Goal: Task Accomplishment & Management: Manage account settings

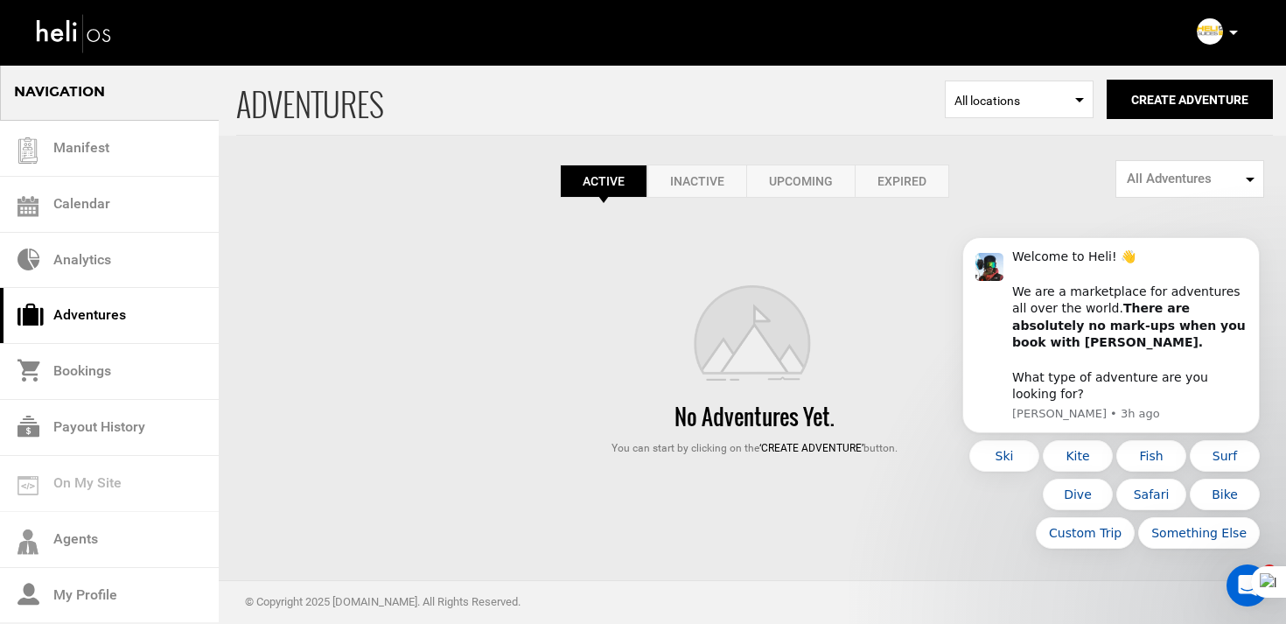
click at [1233, 32] on icon at bounding box center [1233, 33] width 9 height 4
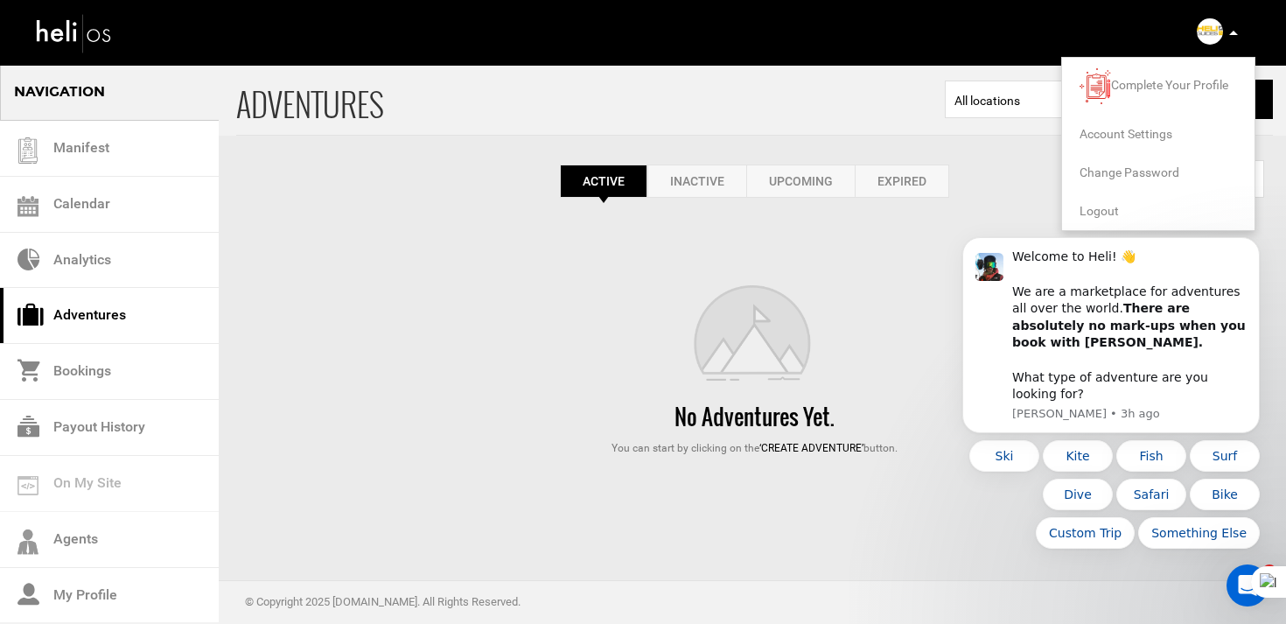
click at [1091, 209] on body "Welcome to Heli! 👋 We are a marketplace for adventures all over the world. Ther…" at bounding box center [1111, 348] width 336 height 443
click at [1088, 215] on body "Welcome to Heli! 👋 We are a marketplace for adventures all over the world. Ther…" at bounding box center [1111, 348] width 336 height 443
click at [1099, 212] on body "Welcome to Heli! 👋 We are a marketplace for adventures all over the world. Ther…" at bounding box center [1111, 348] width 336 height 443
drag, startPoint x: 1083, startPoint y: 214, endPoint x: 648, endPoint y: -10, distance: 489.3
click html "Welcome to Heli! 👋 We are a marketplace for adventures all over the world. Ther…"
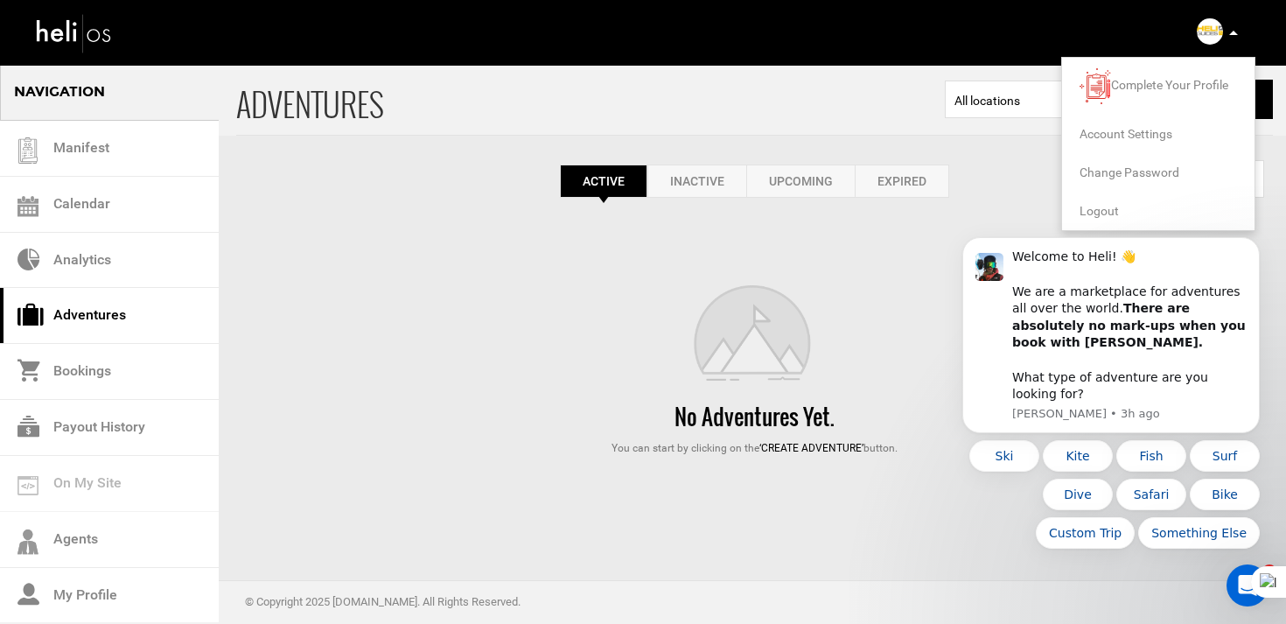
click at [1214, 24] on img at bounding box center [1209, 31] width 26 height 26
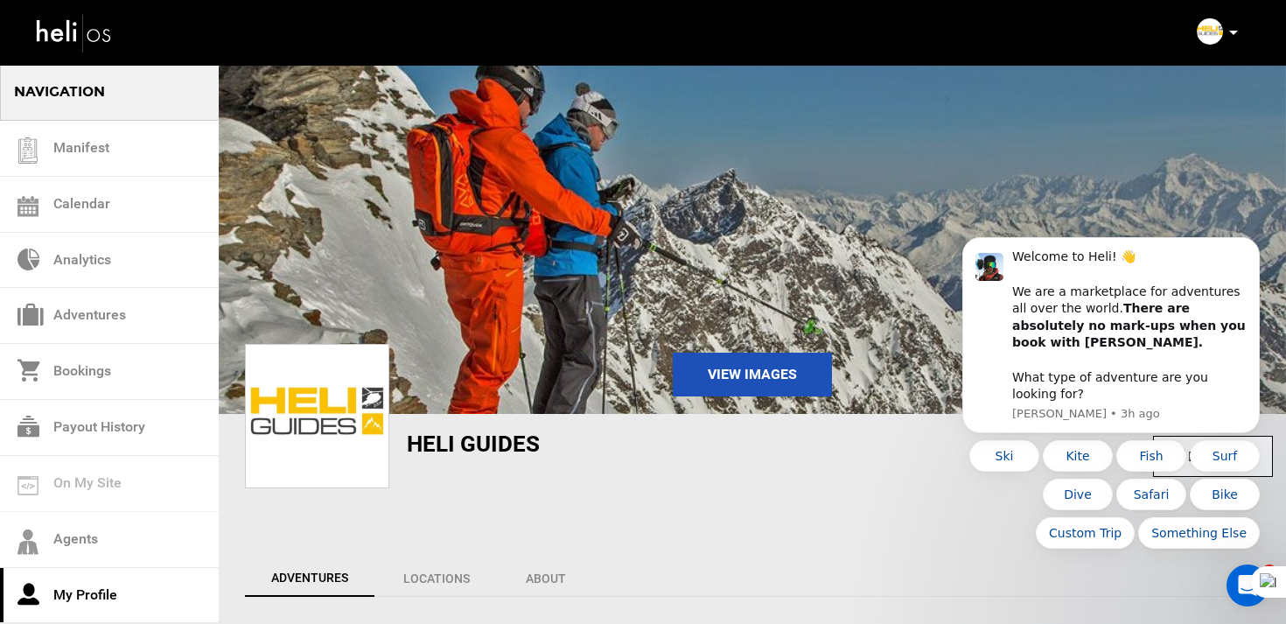
click at [1233, 32] on icon at bounding box center [1233, 33] width 9 height 4
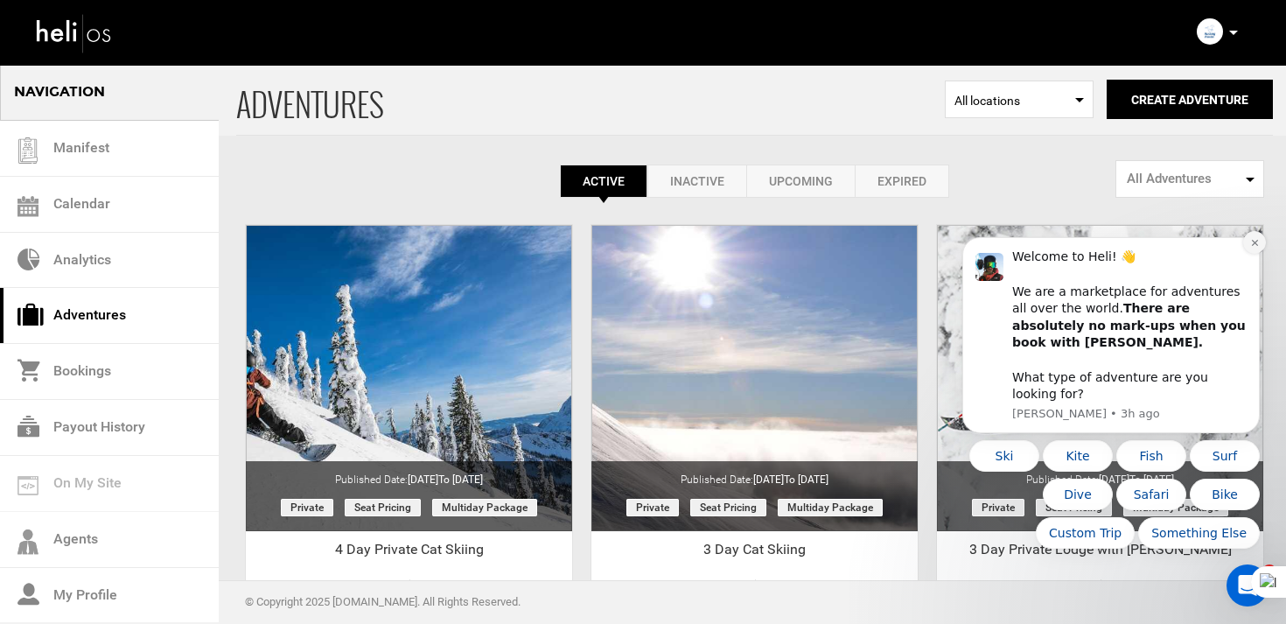
click at [1244, 254] on button "Dismiss notification" at bounding box center [1254, 242] width 23 height 23
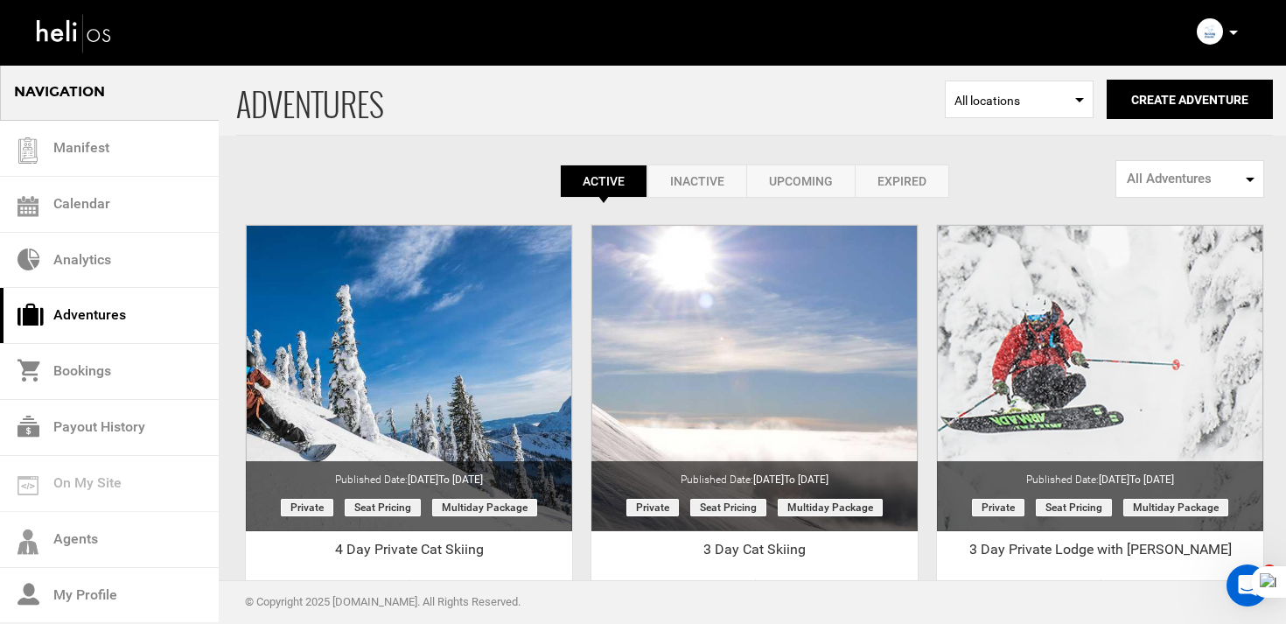
click at [904, 171] on link "Expired" at bounding box center [901, 180] width 94 height 33
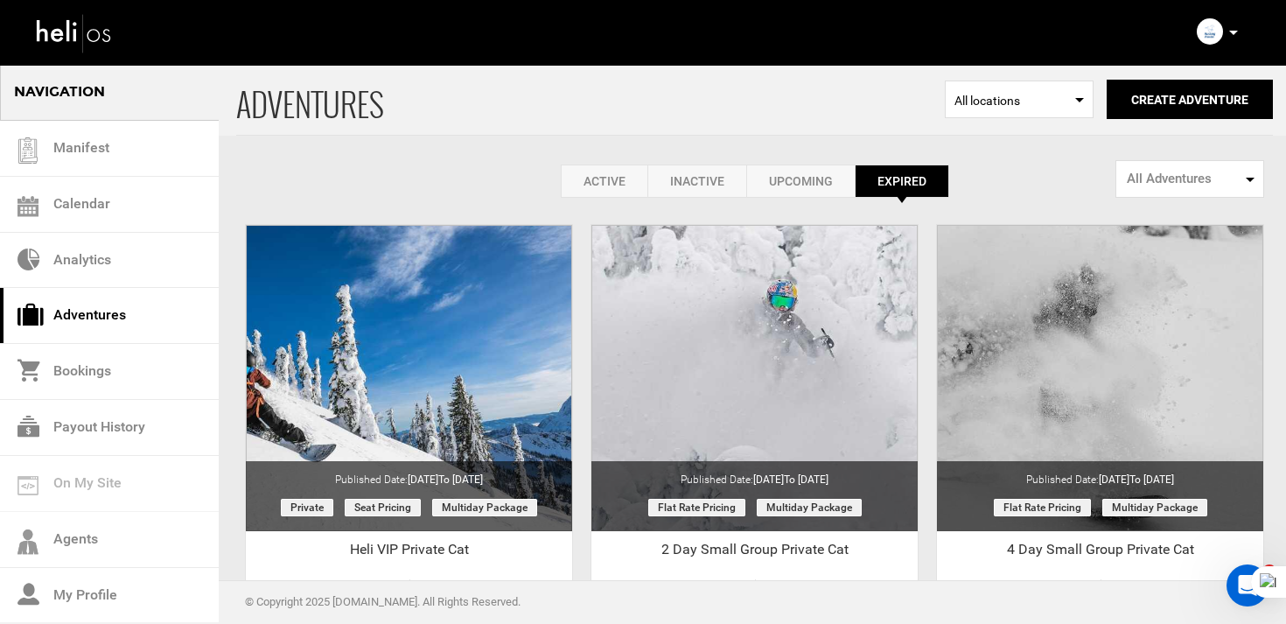
click at [617, 171] on link "Active" at bounding box center [604, 180] width 87 height 33
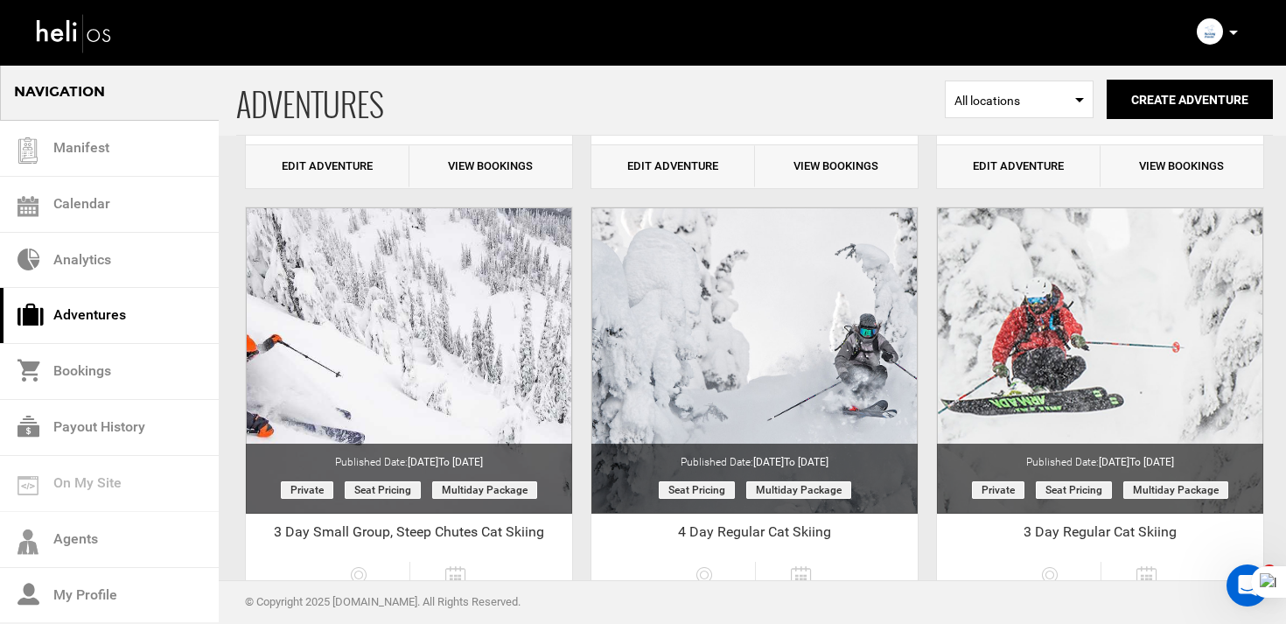
scroll to position [1284, 0]
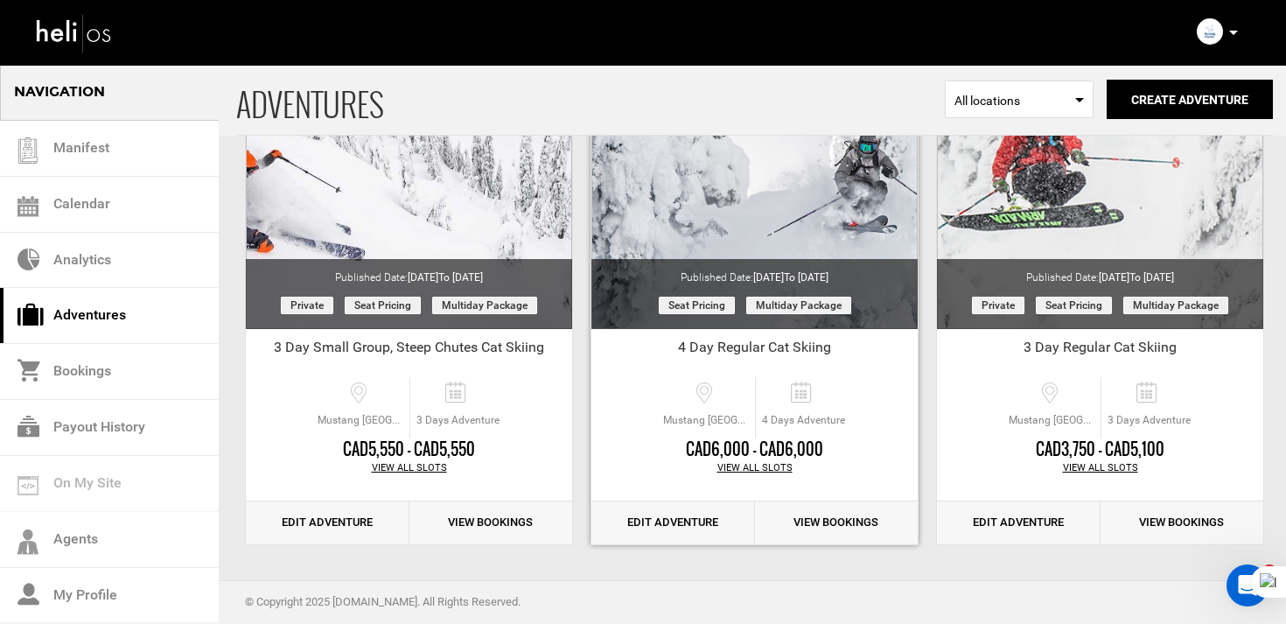
click at [680, 499] on div "4 Day Regular Cat Skiing Mustang Powder Lodge, Avoca West Rd, Malakwa, BC, Cana…" at bounding box center [754, 436] width 326 height 215
click at [680, 524] on link "Edit Adventure" at bounding box center [673, 522] width 164 height 43
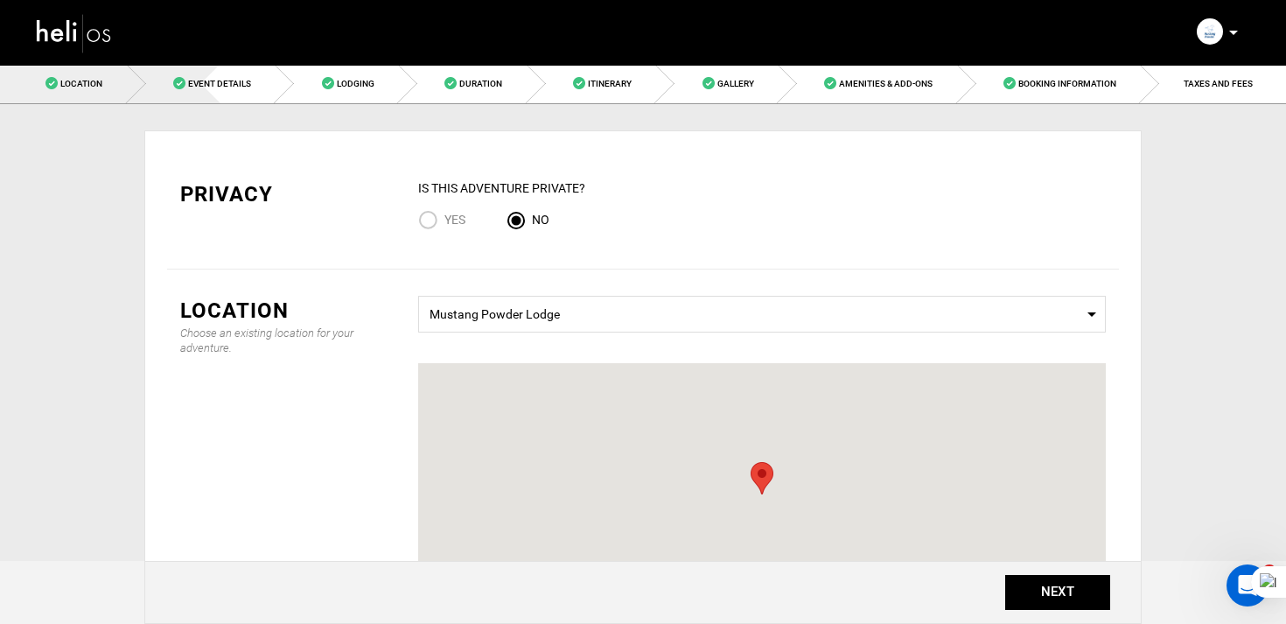
click at [233, 101] on link "Event Details" at bounding box center [202, 83] width 149 height 39
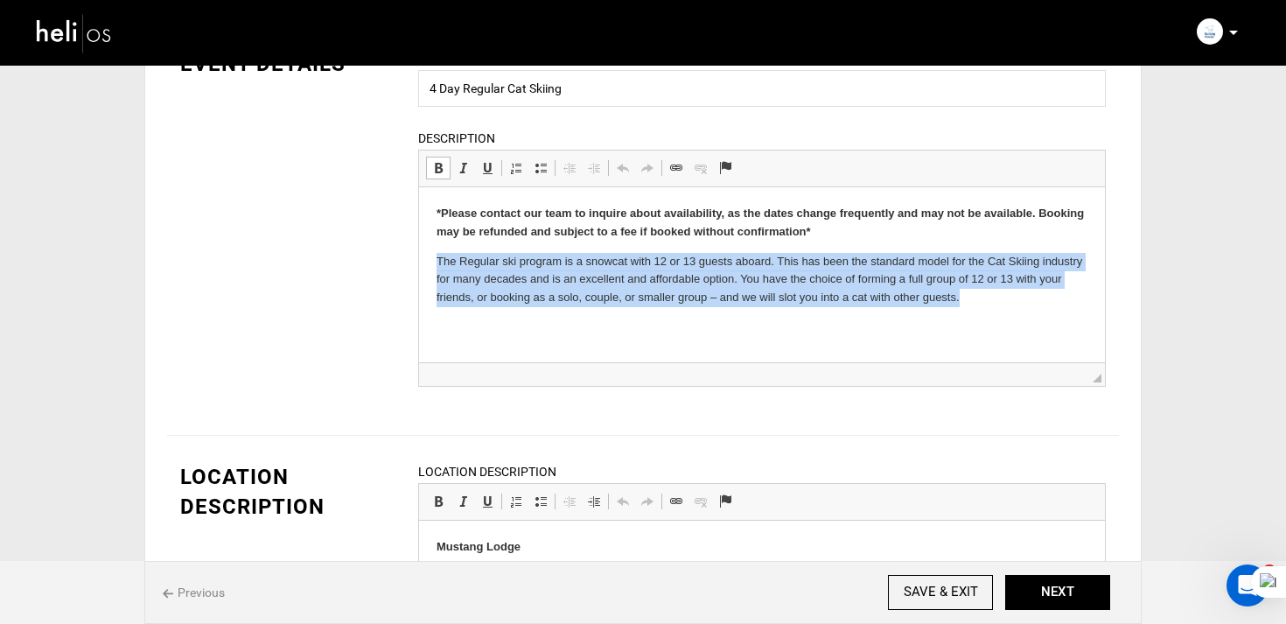
drag, startPoint x: 428, startPoint y: 257, endPoint x: 1022, endPoint y: 304, distance: 596.5
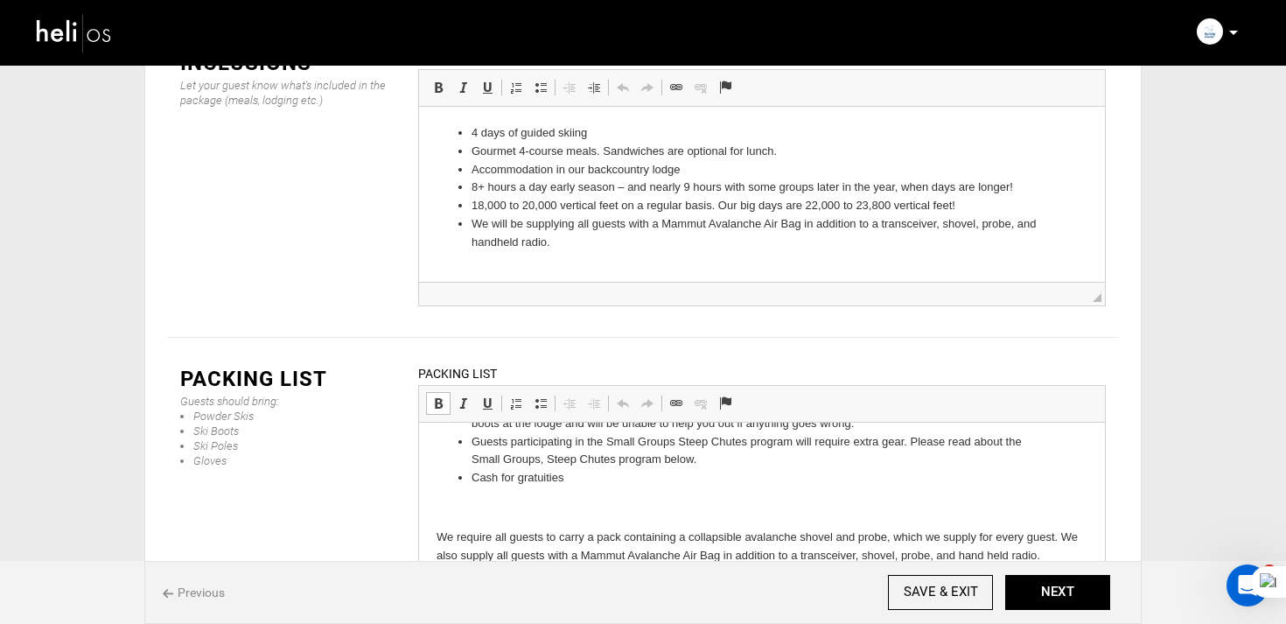
scroll to position [327, 0]
click at [453, 498] on body "What Should I Bring? Keep it simple and pack light! Guests are limited to 35 lb…" at bounding box center [761, 425] width 651 height 625
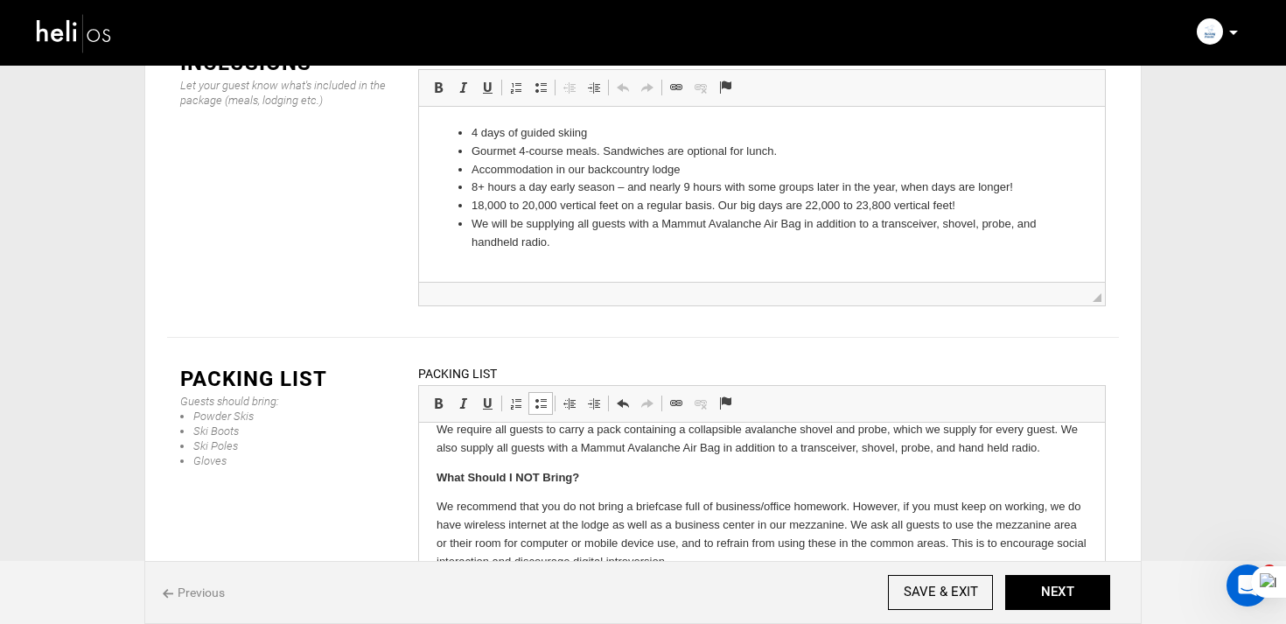
scroll to position [456, 0]
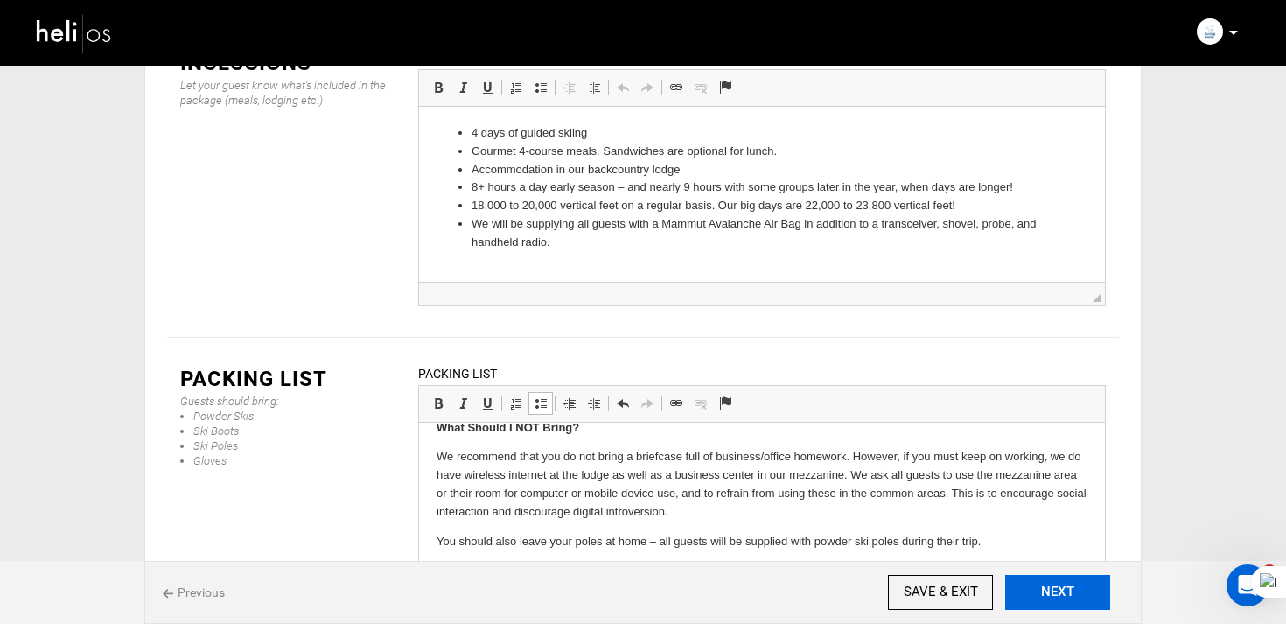
click at [1069, 578] on button "NEXT" at bounding box center [1057, 592] width 105 height 35
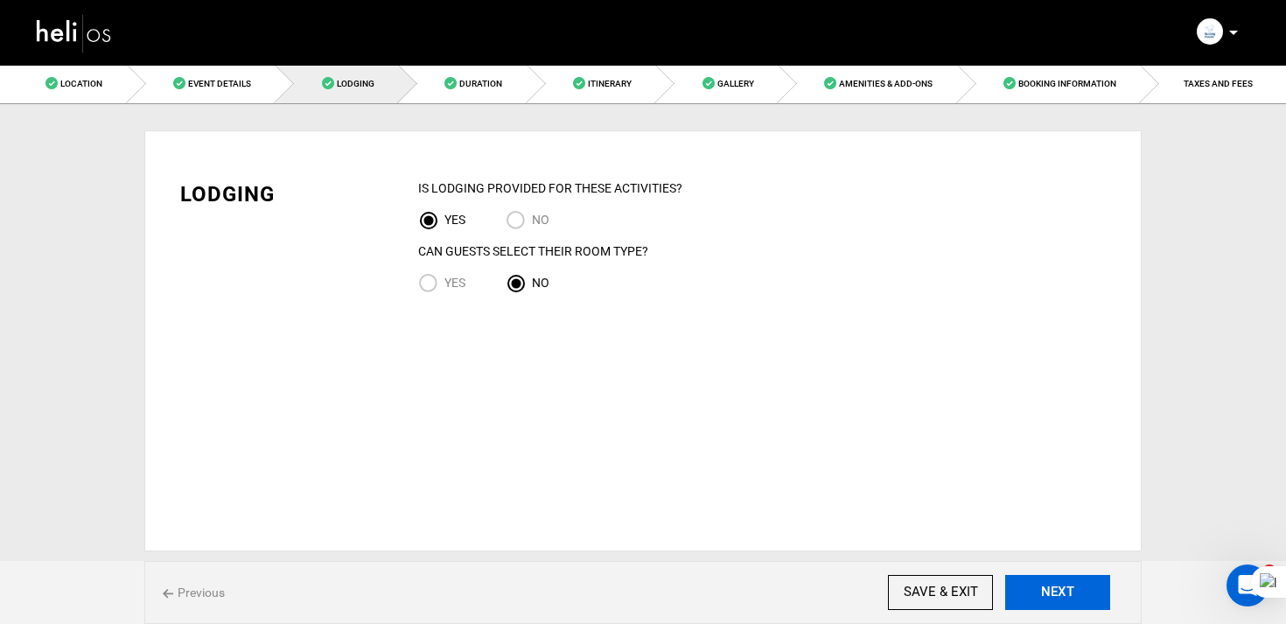
click at [1069, 578] on button "NEXT" at bounding box center [1057, 592] width 105 height 35
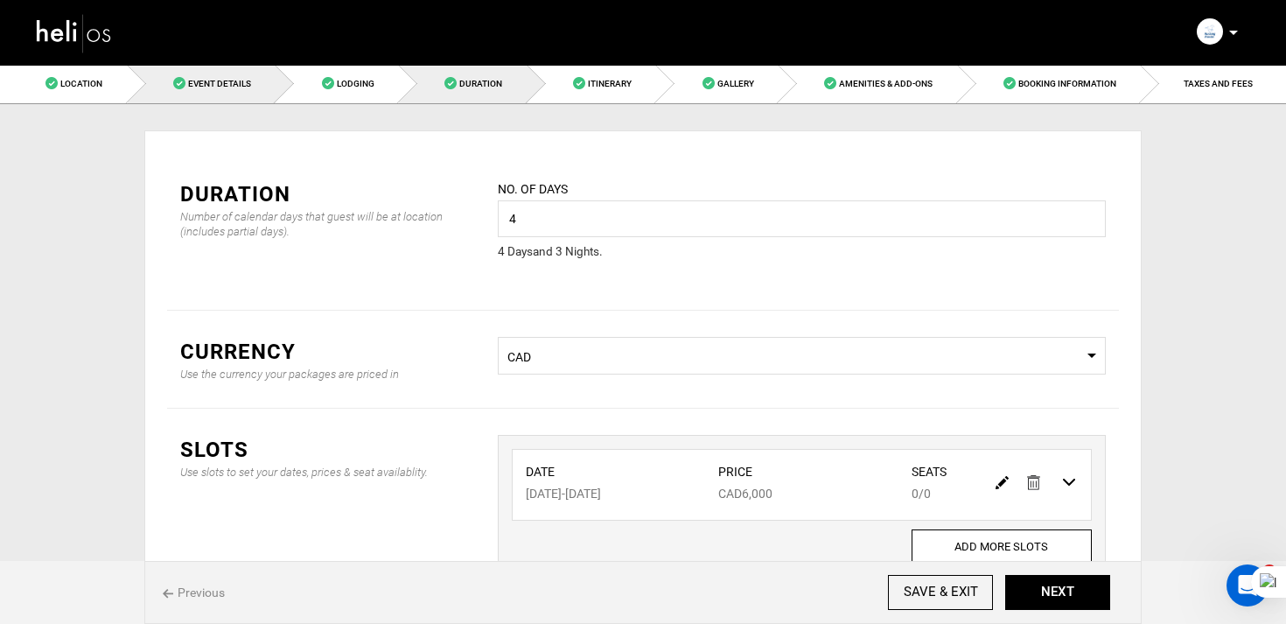
click at [219, 73] on link "Event Details" at bounding box center [202, 83] width 149 height 39
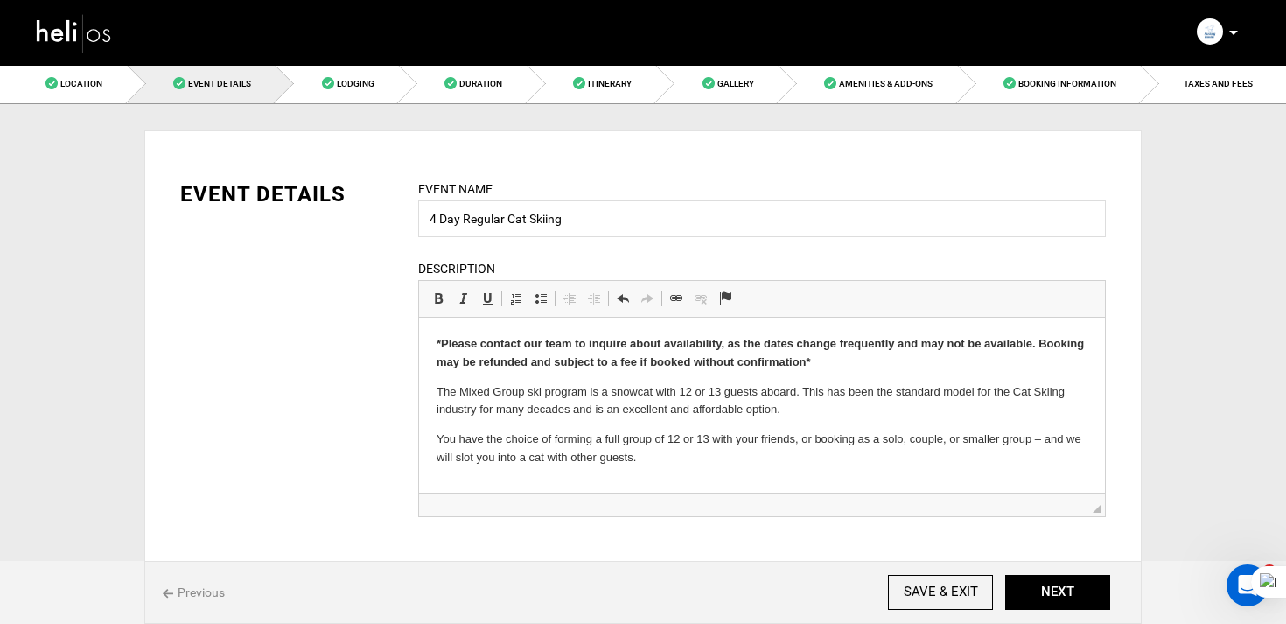
drag, startPoint x: 504, startPoint y: 222, endPoint x: 465, endPoint y: 224, distance: 38.5
click at [465, 224] on input "4 Day Regular Cat Skiing" at bounding box center [761, 218] width 687 height 37
type input "4 Day Mixed Group Cat Skiing"
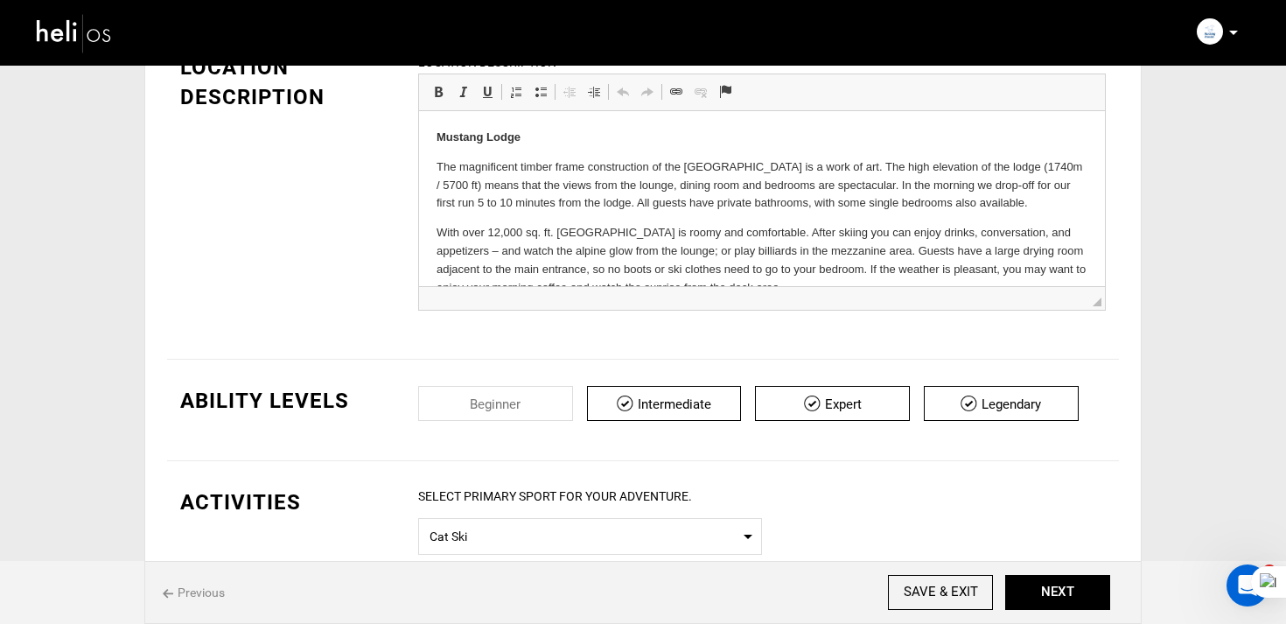
scroll to position [362, 0]
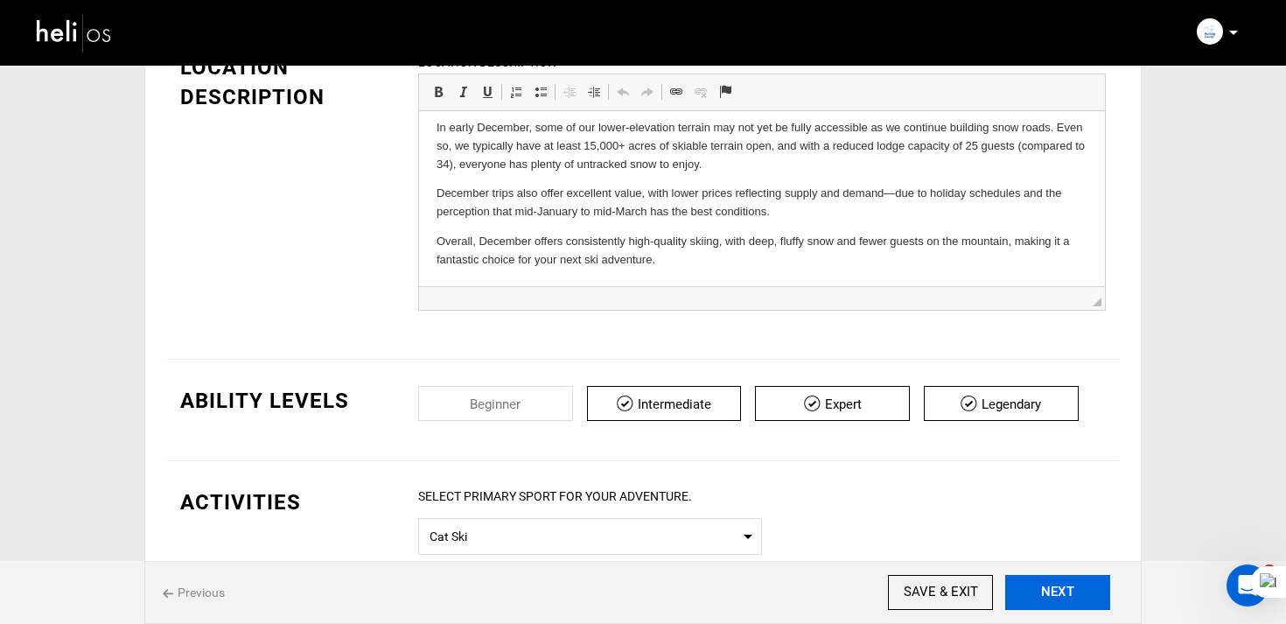
click at [1040, 593] on button "NEXT" at bounding box center [1057, 592] width 105 height 35
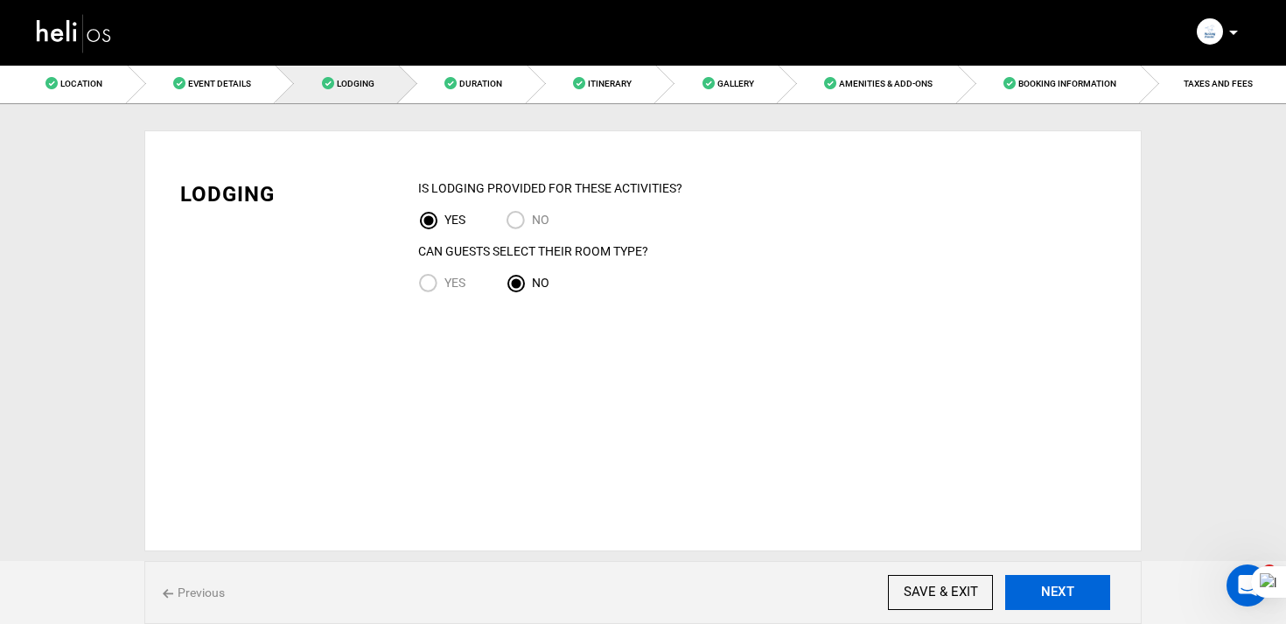
click at [1040, 593] on button "NEXT" at bounding box center [1057, 592] width 105 height 35
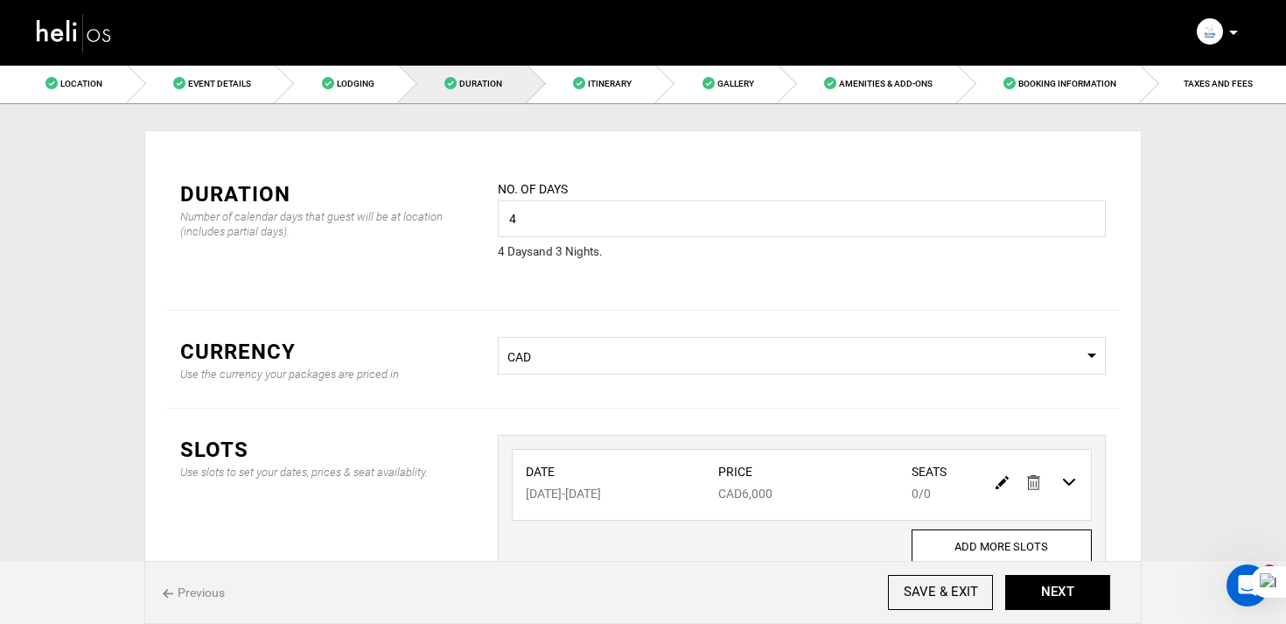
scroll to position [132, 0]
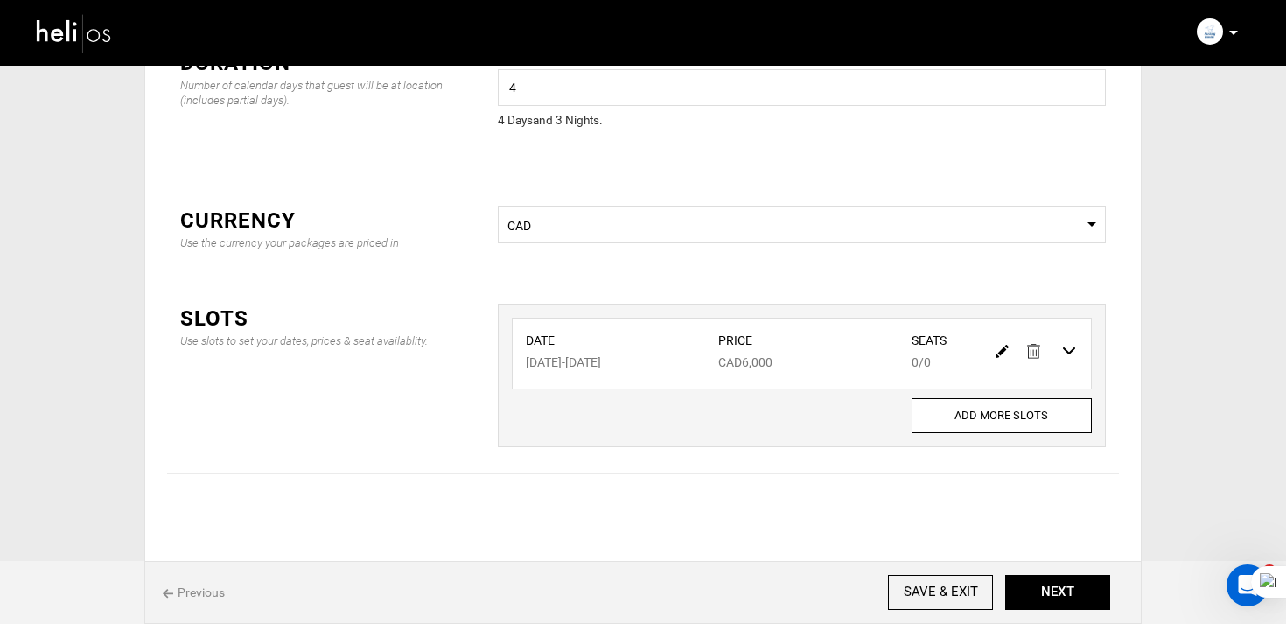
click at [1005, 352] on img at bounding box center [1001, 351] width 13 height 13
type input "12/24/2025"
type input "12/27/2025"
type input "6000"
type input "0"
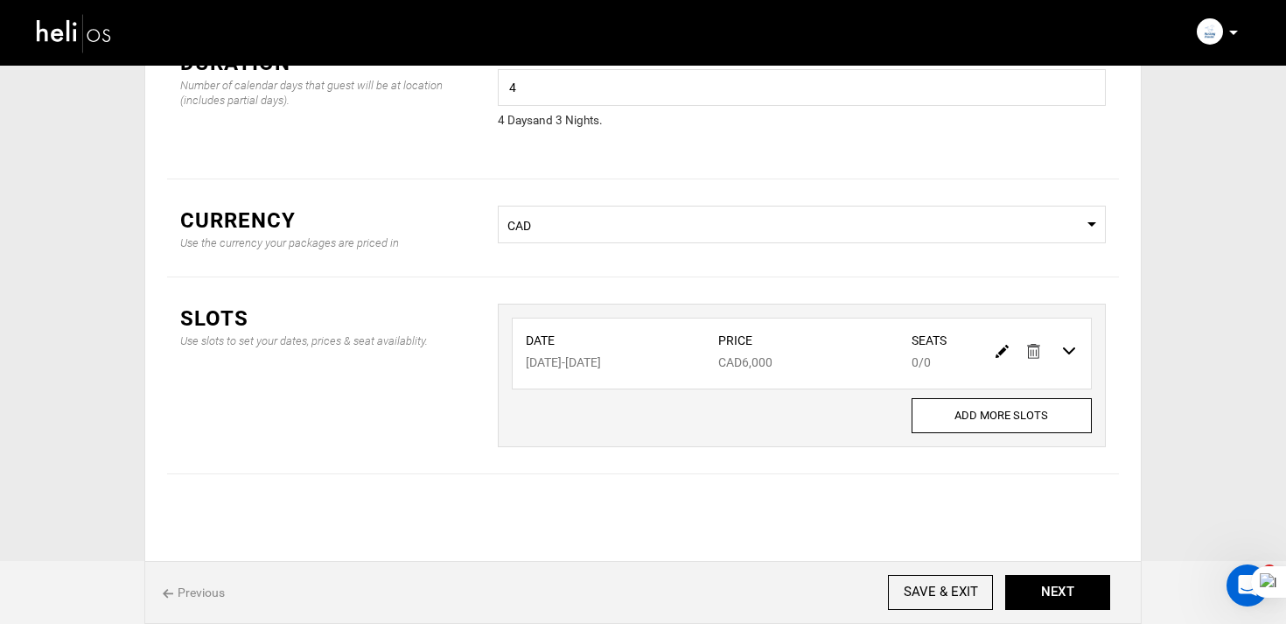
type input "0"
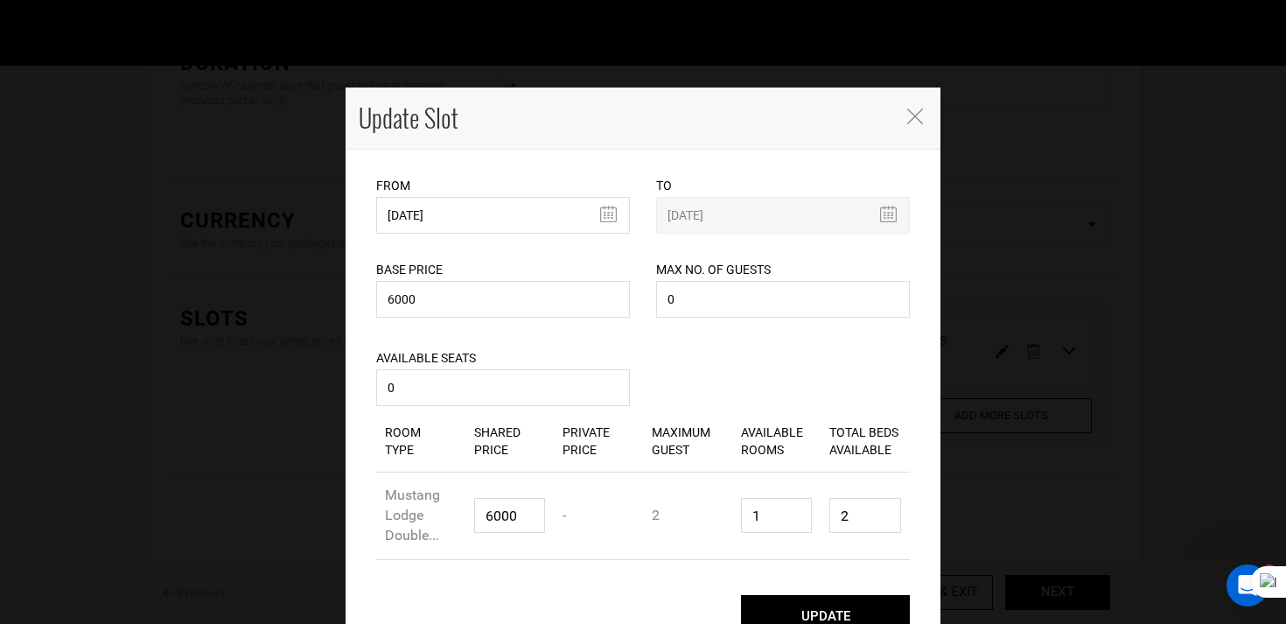
scroll to position [34, 0]
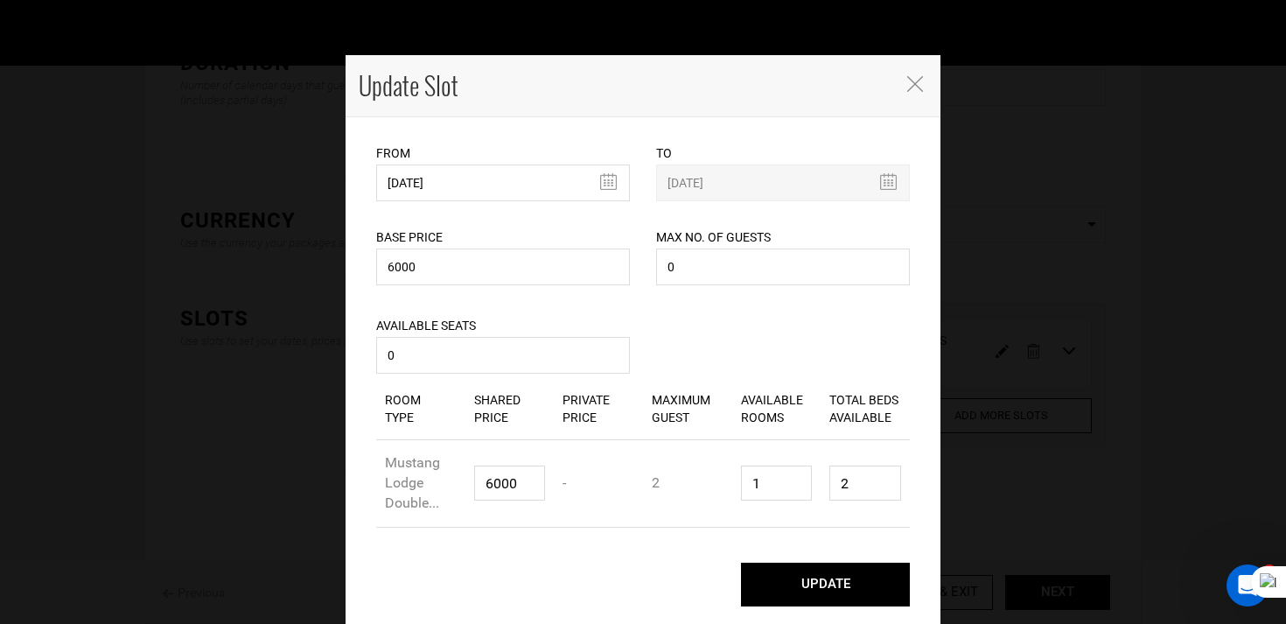
click at [796, 590] on button "UPDATE" at bounding box center [825, 584] width 169 height 44
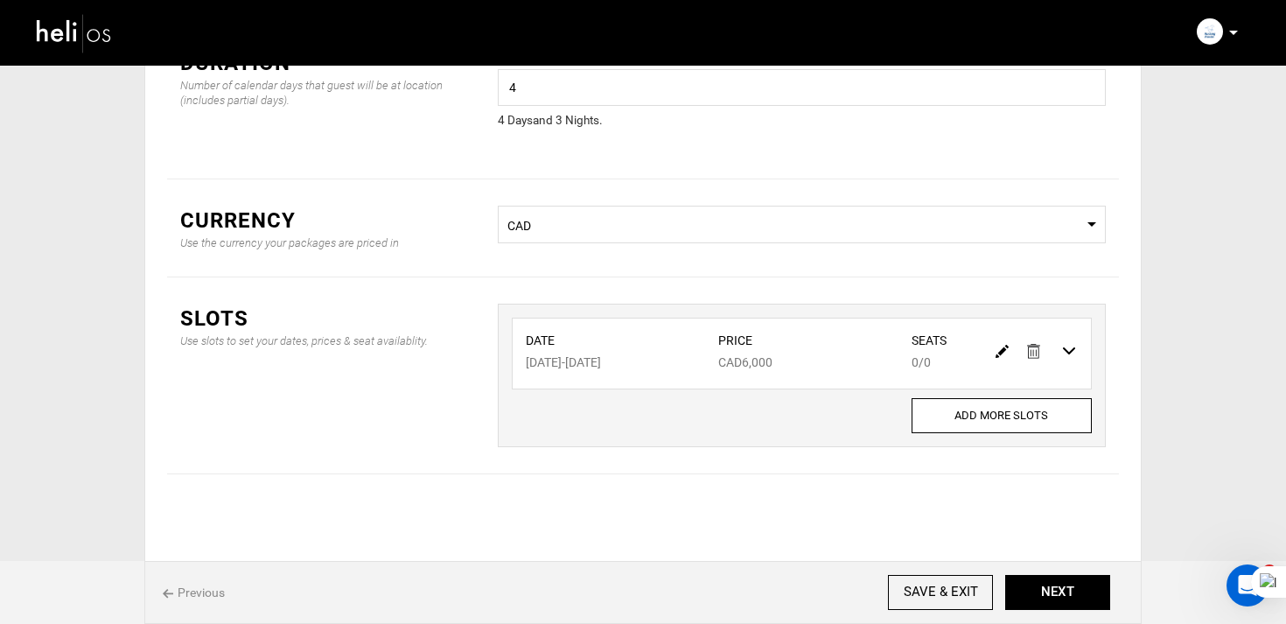
scroll to position [0, 0]
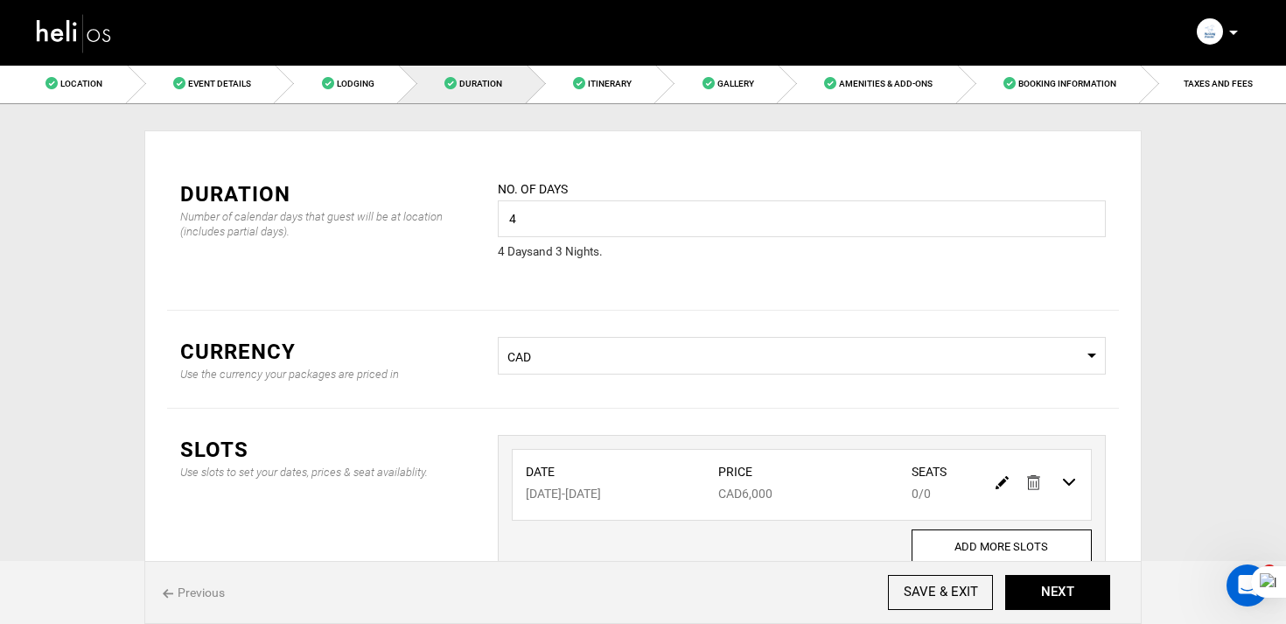
click at [998, 482] on img at bounding box center [1001, 482] width 13 height 13
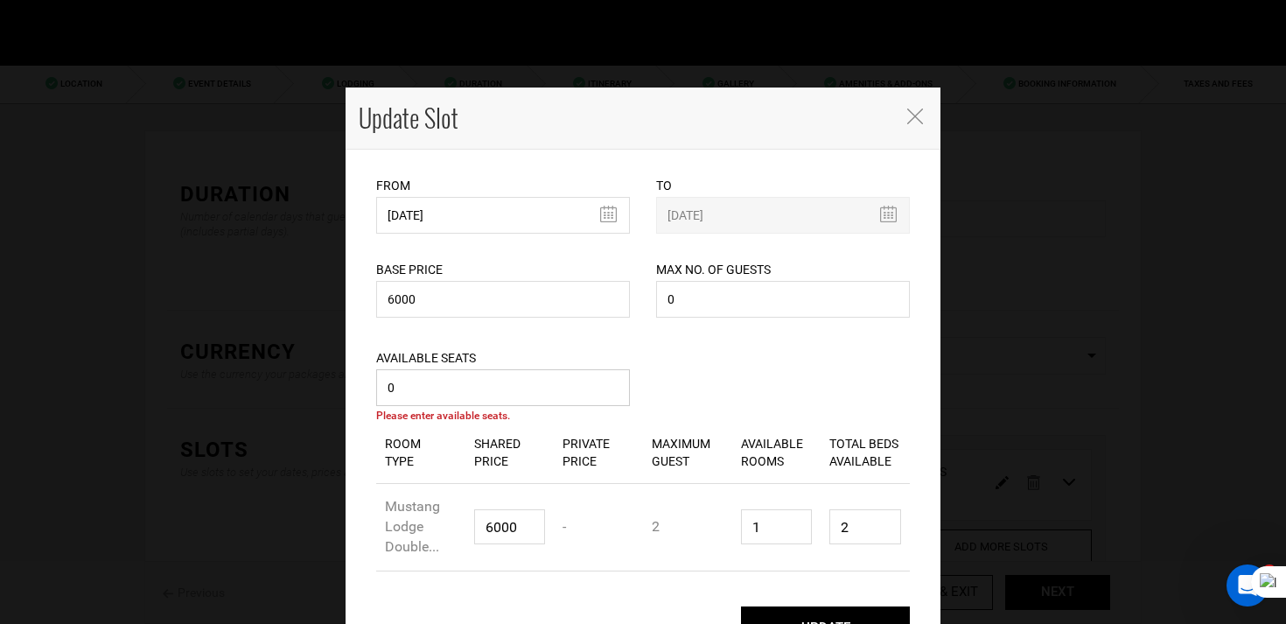
drag, startPoint x: 450, startPoint y: 389, endPoint x: 360, endPoint y: 389, distance: 90.1
click at [360, 389] on div "From 12/24/2025 Please select start date. Start date already exists, please sel…" at bounding box center [642, 409] width 595 height 518
type input "13"
drag, startPoint x: 694, startPoint y: 303, endPoint x: 579, endPoint y: 303, distance: 115.4
click at [579, 303] on div "Base Price 6000 Please enter a valid total price. Max No. of Guests 0 Maximum n…" at bounding box center [643, 277] width 560 height 88
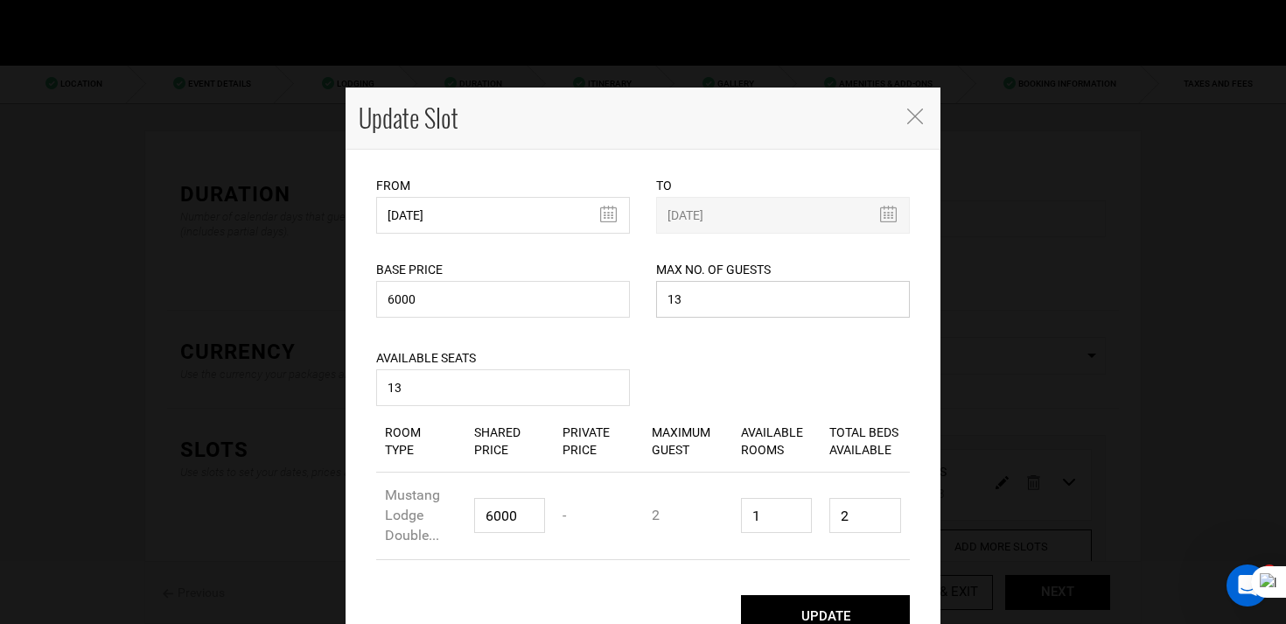
type input "13"
drag, startPoint x: 790, startPoint y: 537, endPoint x: 715, endPoint y: 507, distance: 80.1
click at [715, 507] on div "Room Type Mustang Lodge Double... Shared Price 6000 Private Price - Maximum Gue…" at bounding box center [642, 515] width 533 height 87
click at [796, 519] on input "1" at bounding box center [777, 515] width 72 height 35
type input "0"
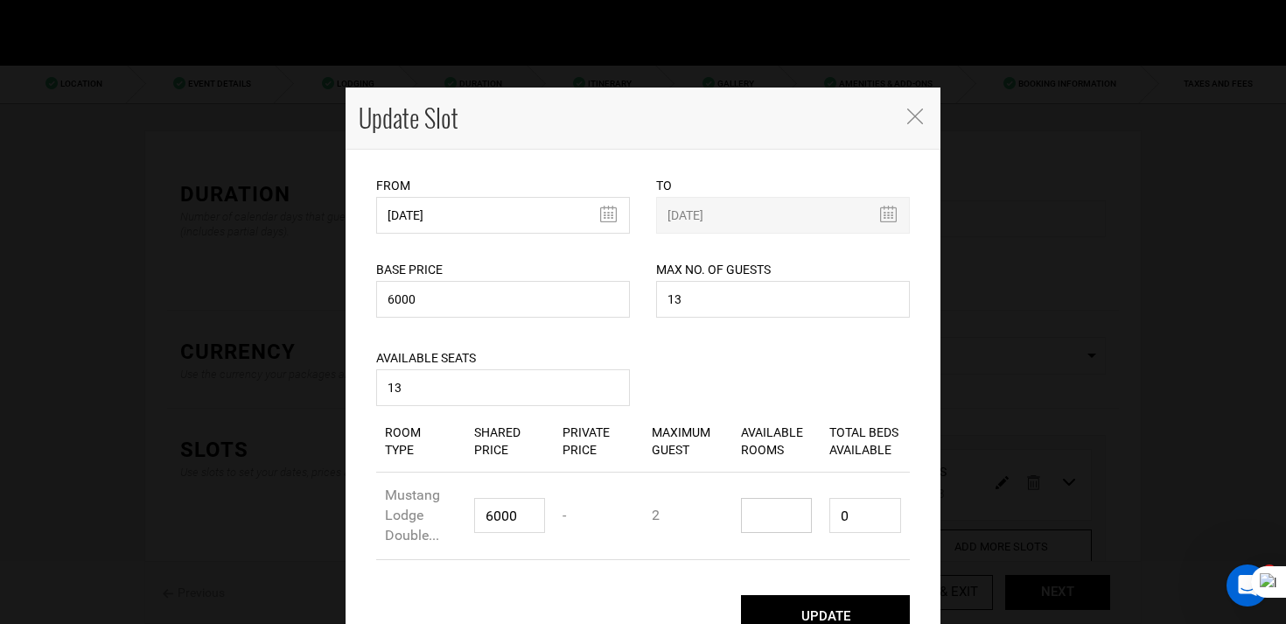
type input "7"
type input "14"
type input "0"
type input "6"
type input "12"
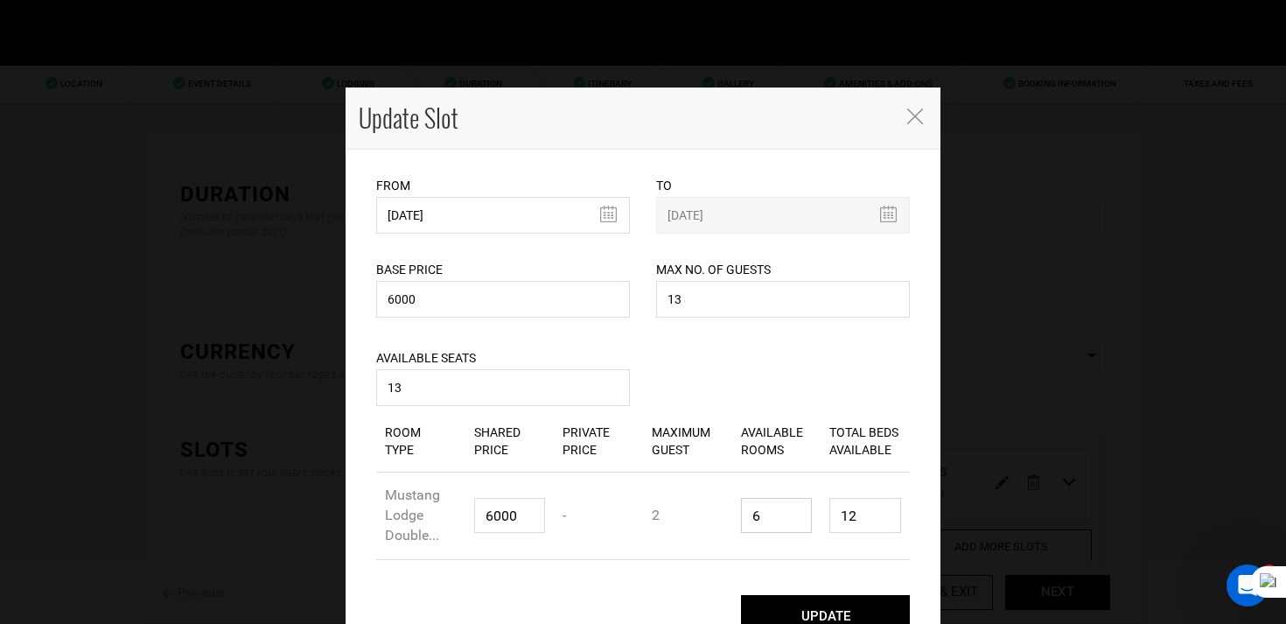
type input "0"
type input "7"
type input "14"
type input "7"
click at [913, 520] on div "Room Type Shared Price Private Price Maximum Guest Available Rooms Total Beds A…" at bounding box center [643, 485] width 560 height 150
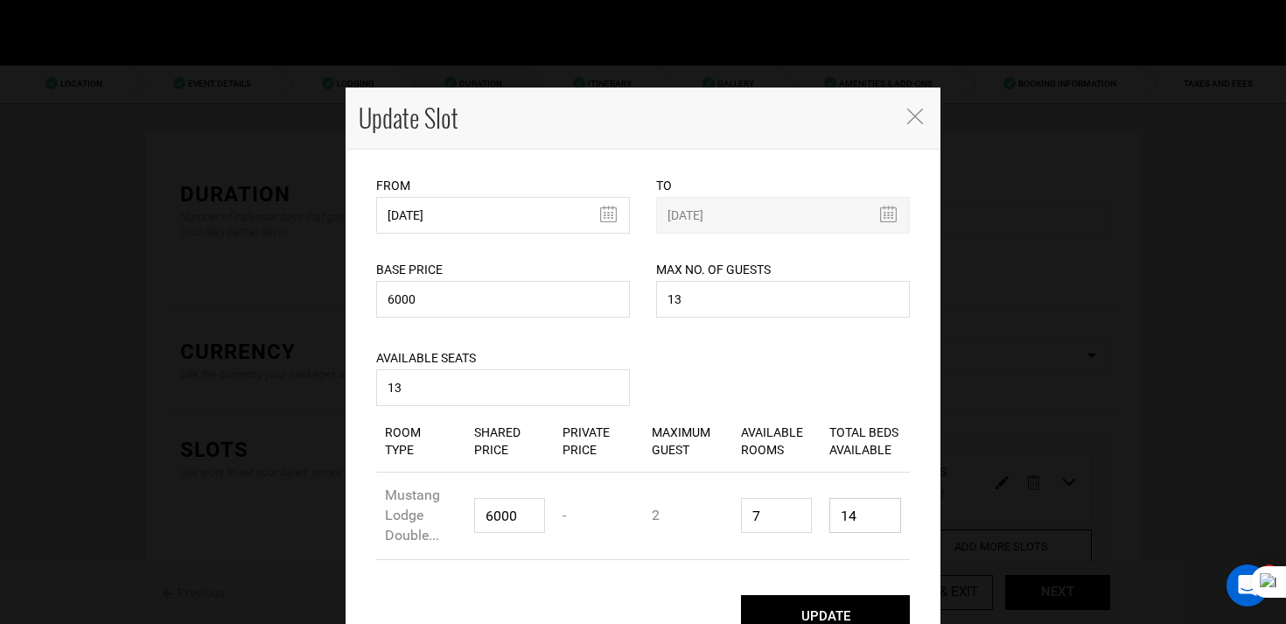
click at [883, 519] on input "14" at bounding box center [865, 515] width 72 height 35
type input "13"
click at [885, 608] on button "UPDATE" at bounding box center [825, 617] width 169 height 44
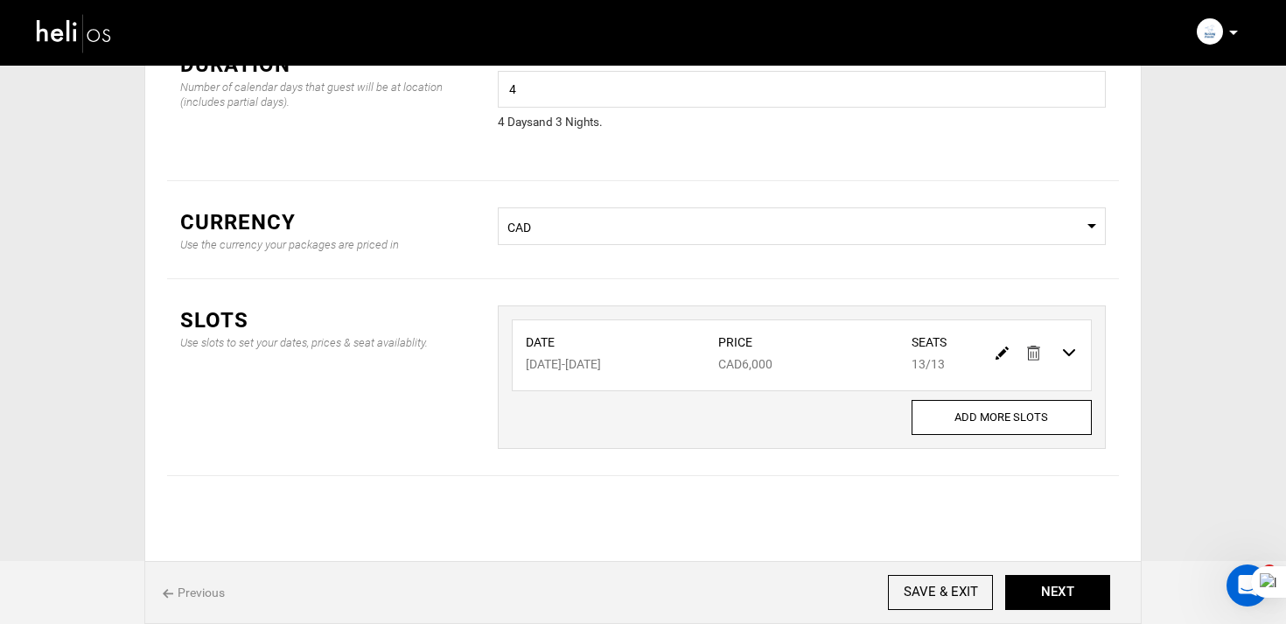
scroll to position [132, 0]
click at [1067, 601] on button "NEXT" at bounding box center [1057, 592] width 105 height 35
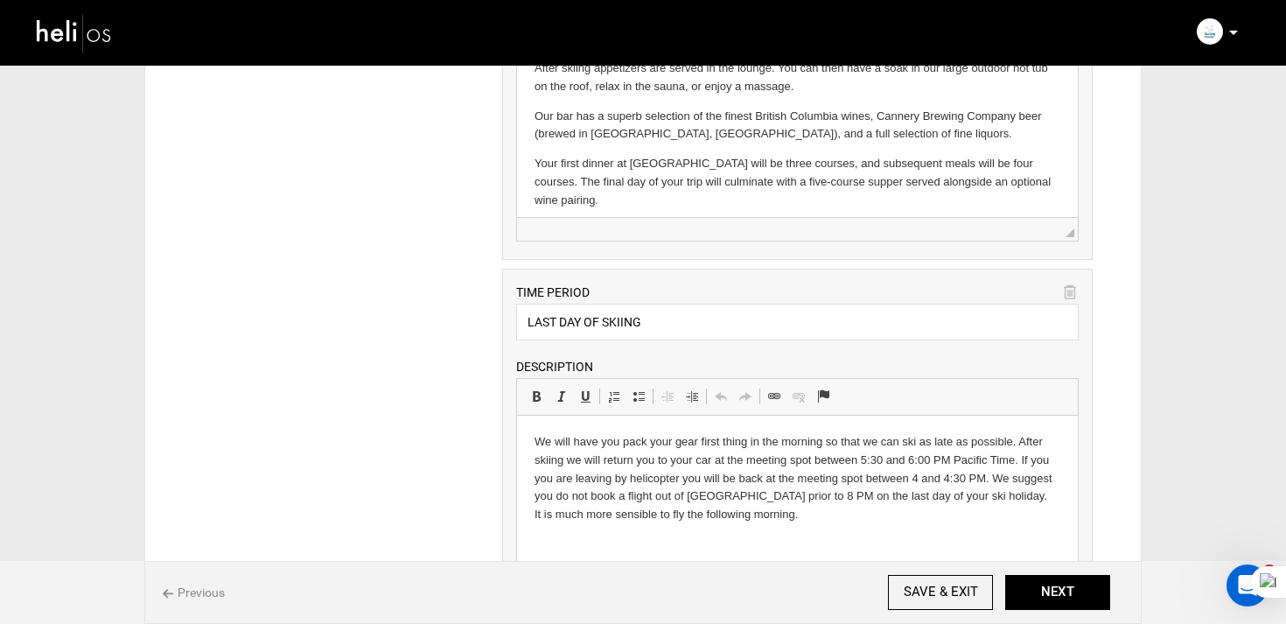
scroll to position [2057, 0]
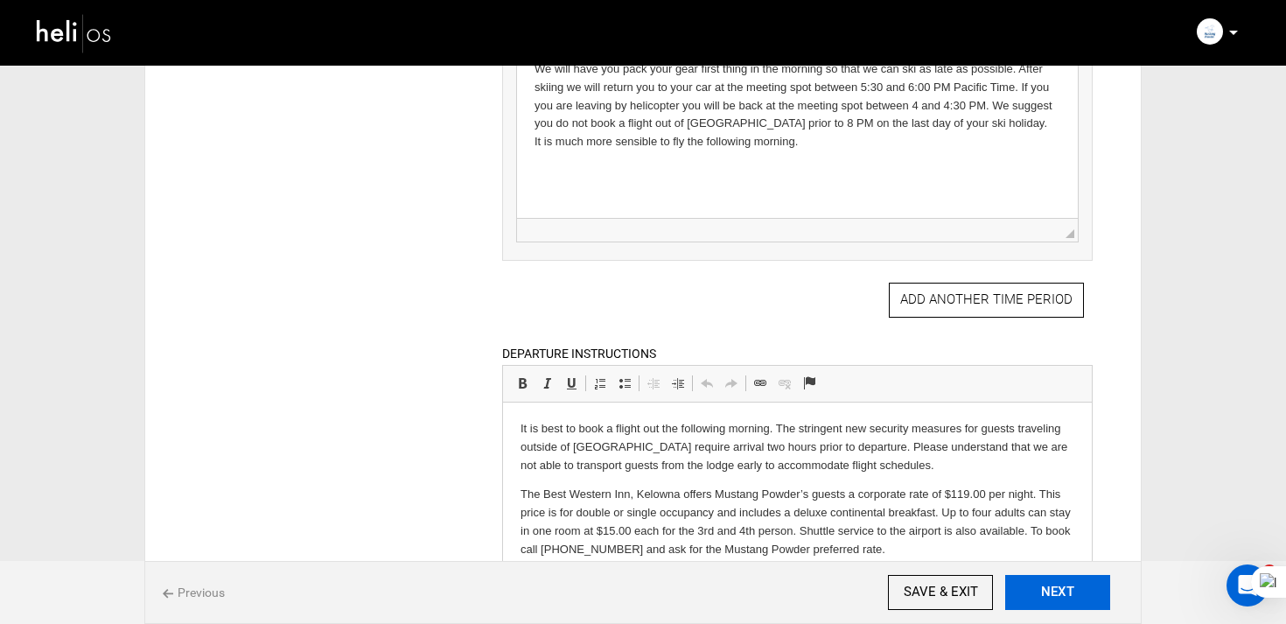
click at [1080, 589] on button "NEXT" at bounding box center [1057, 592] width 105 height 35
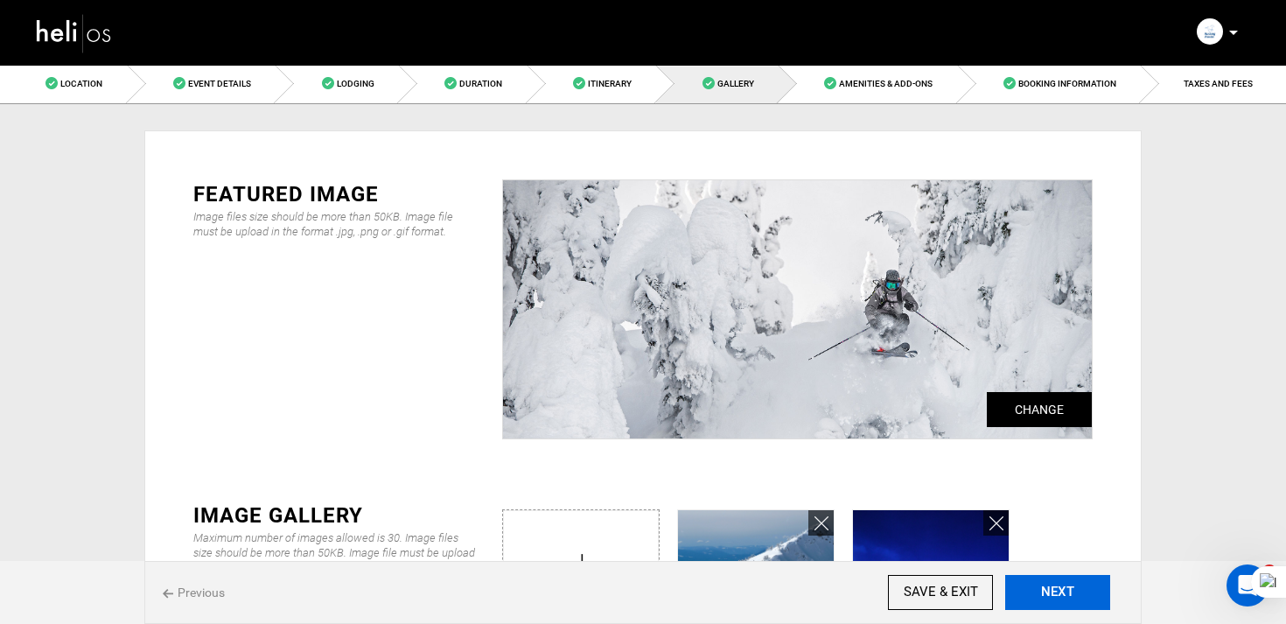
click at [1080, 589] on button "NEXT" at bounding box center [1057, 592] width 105 height 35
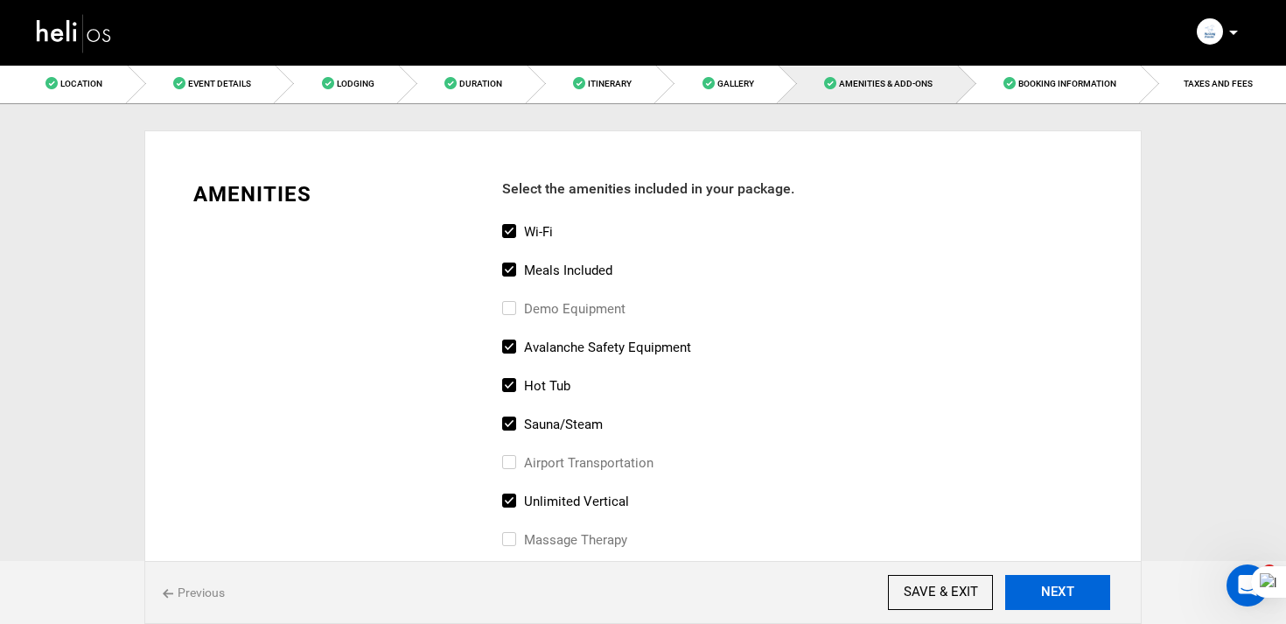
click at [1080, 589] on button "NEXT" at bounding box center [1057, 592] width 105 height 35
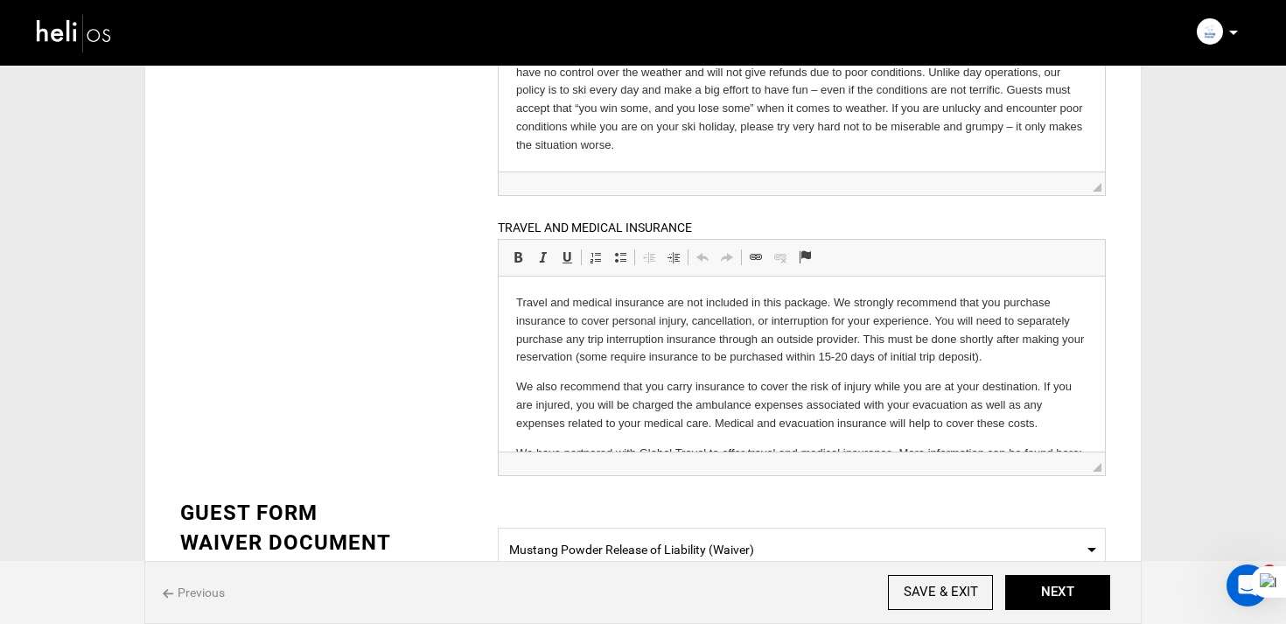
scroll to position [46, 0]
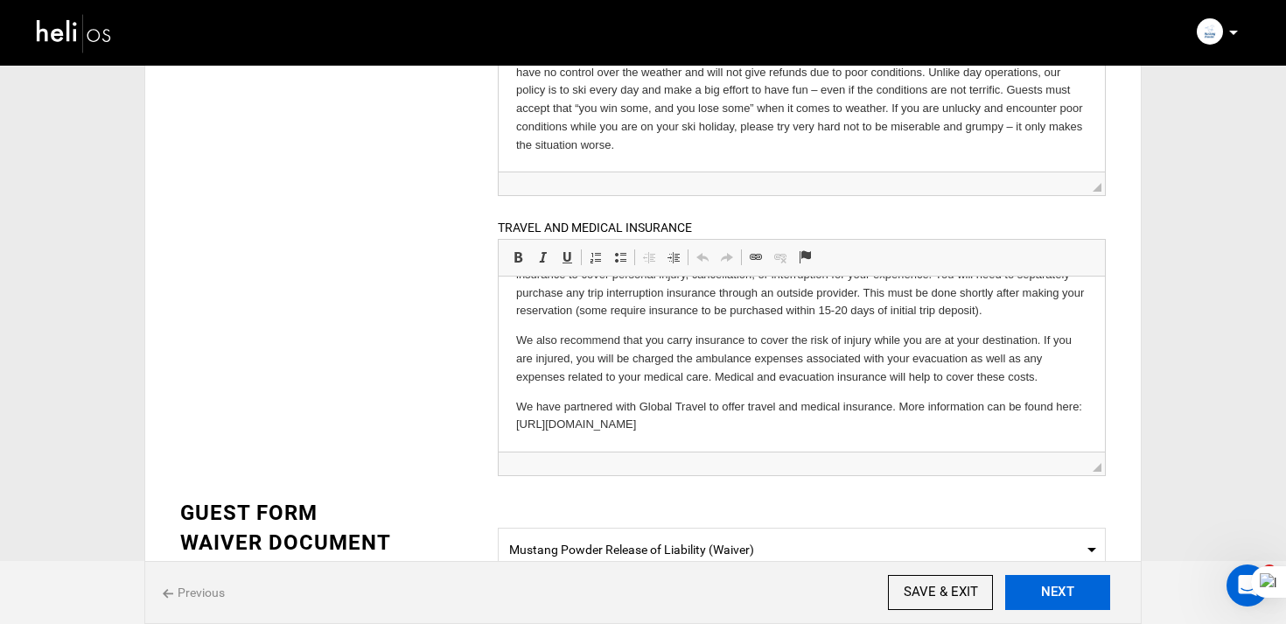
click at [1026, 588] on button "NEXT" at bounding box center [1057, 592] width 105 height 35
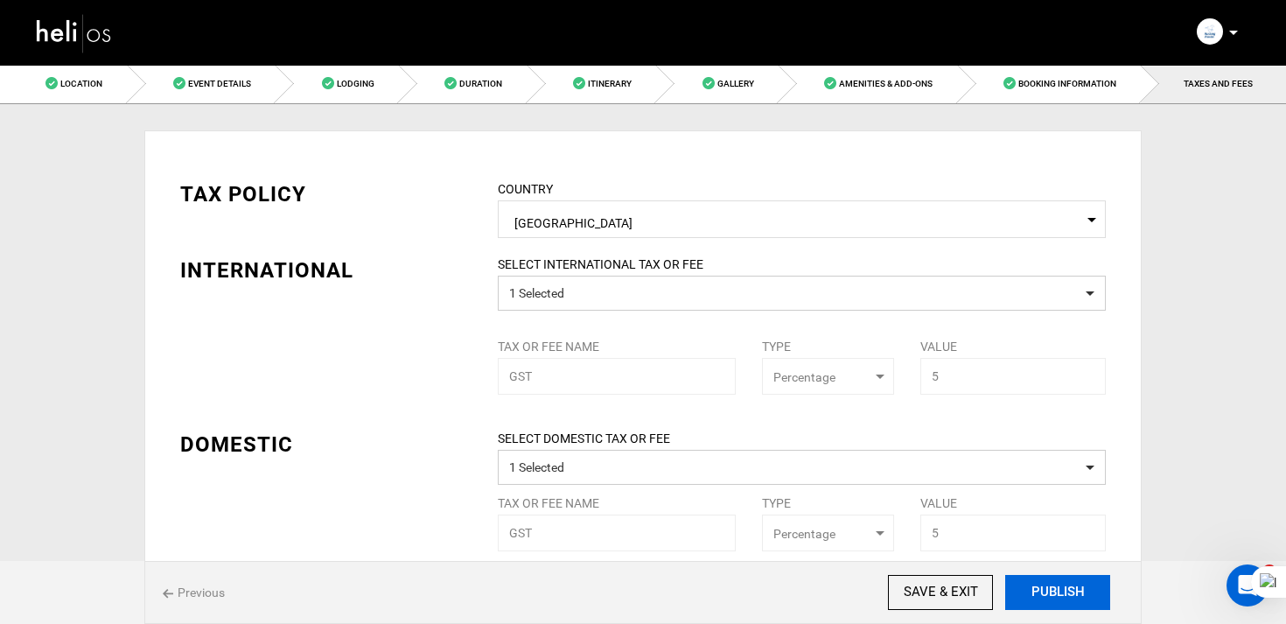
click at [1026, 588] on button "PUBLISH" at bounding box center [1057, 592] width 105 height 35
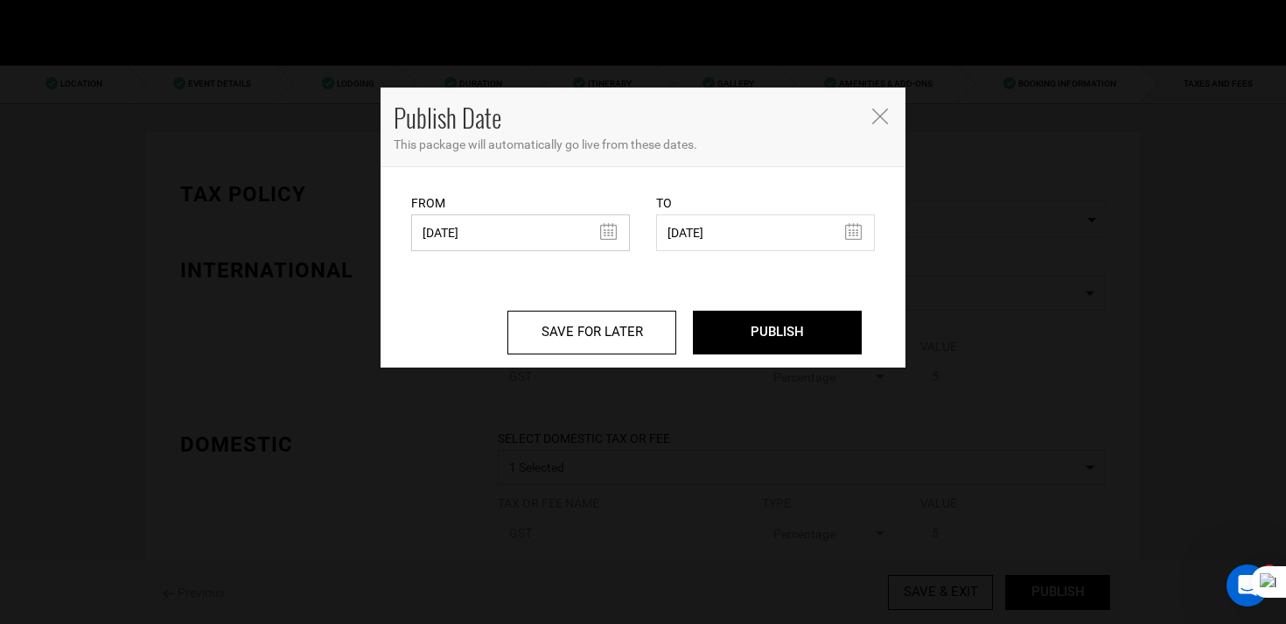
click at [531, 240] on input "04/14/2025" at bounding box center [520, 232] width 219 height 37
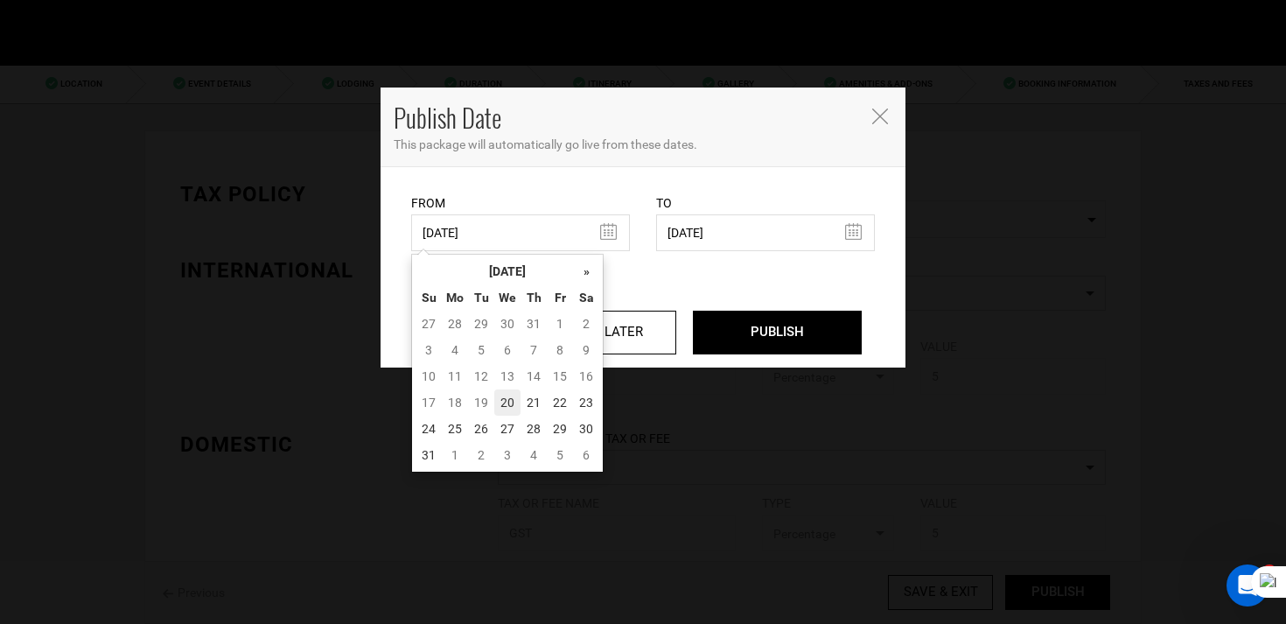
click at [508, 403] on td "20" at bounding box center [507, 402] width 26 height 26
type input "08/20/2025"
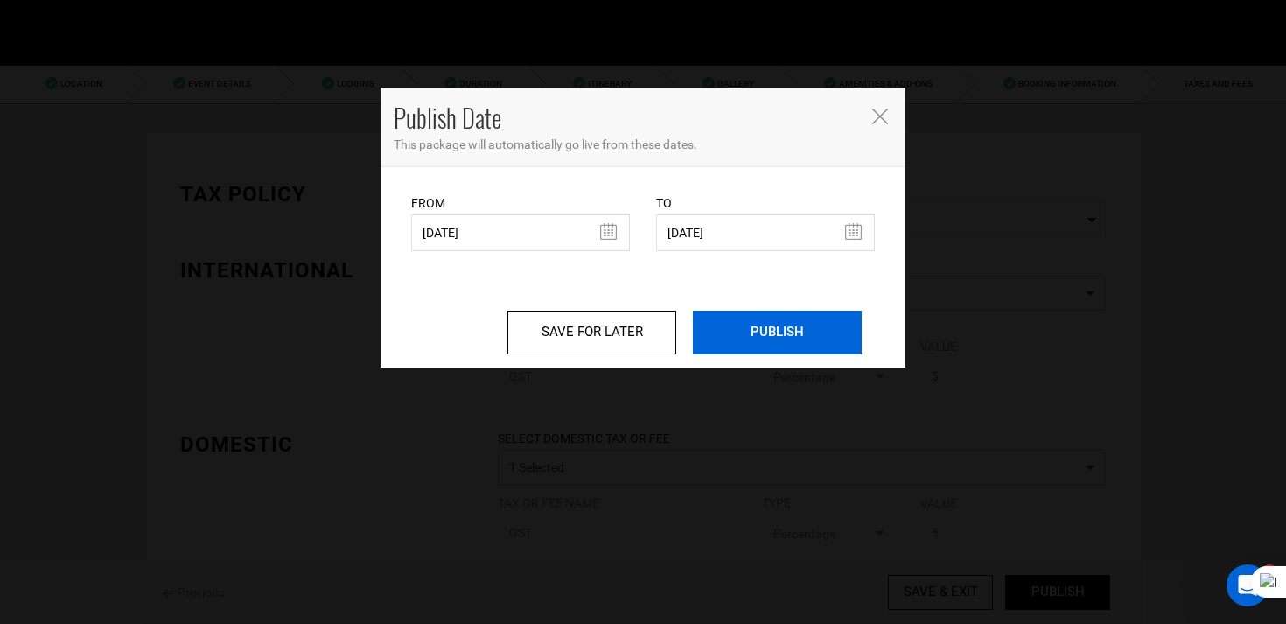
click at [763, 341] on input "PUBLISH" at bounding box center [777, 332] width 169 height 44
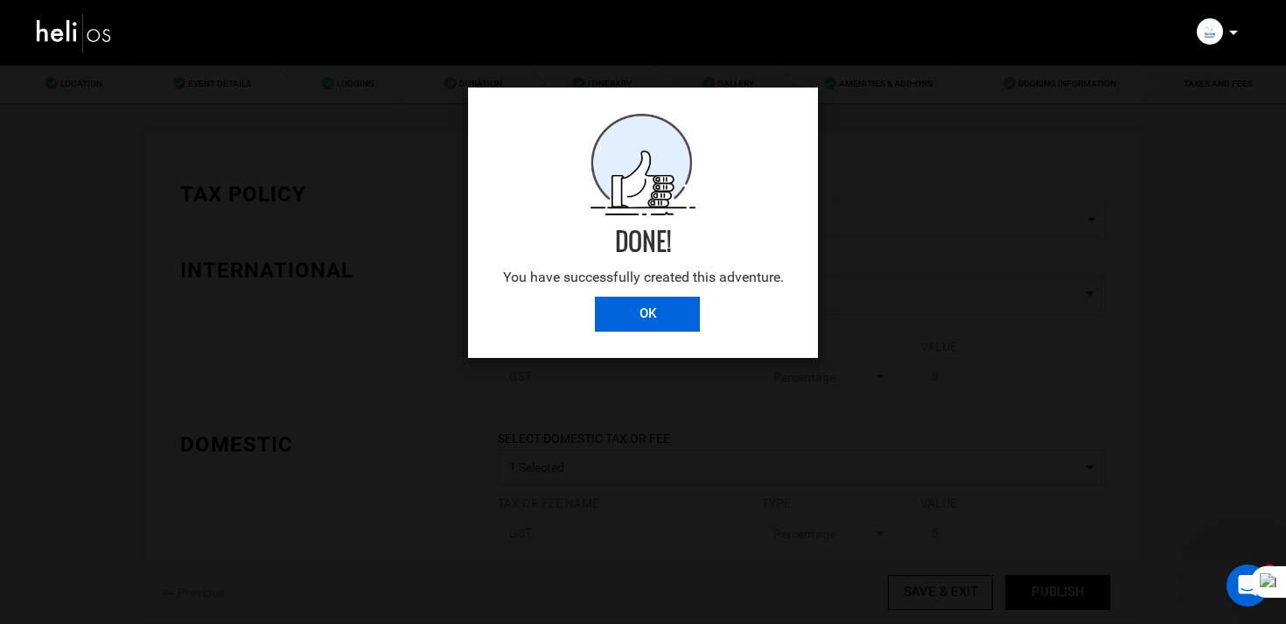
click at [681, 309] on input "OK" at bounding box center [647, 313] width 105 height 35
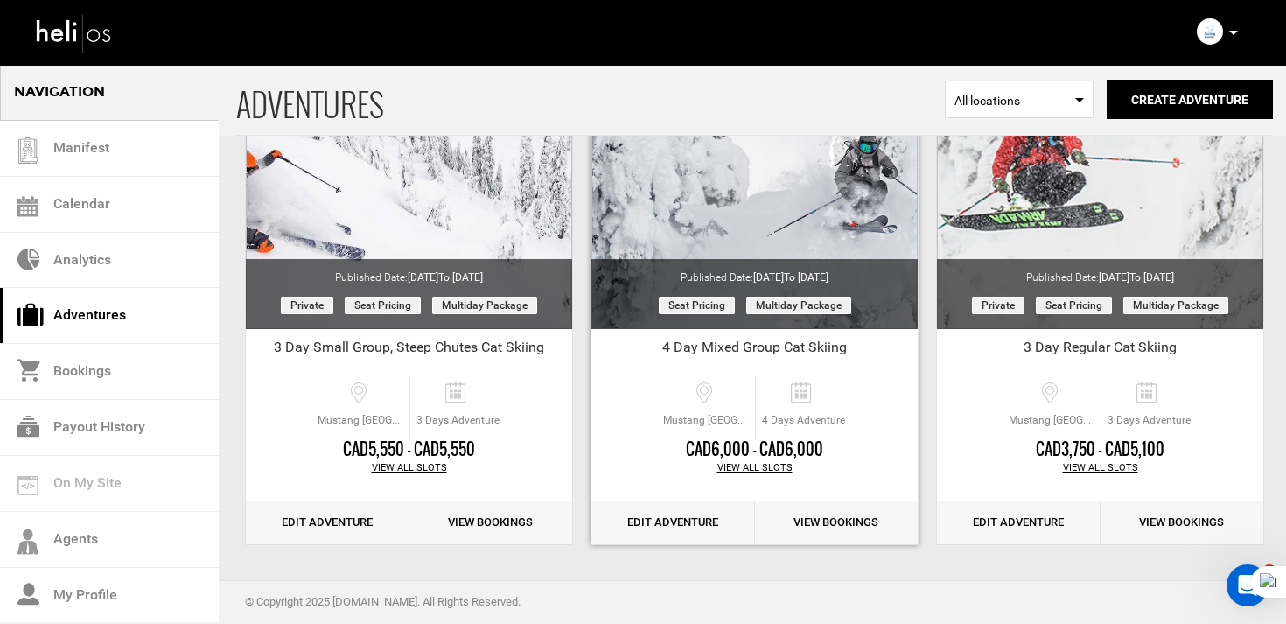
scroll to position [1231, 0]
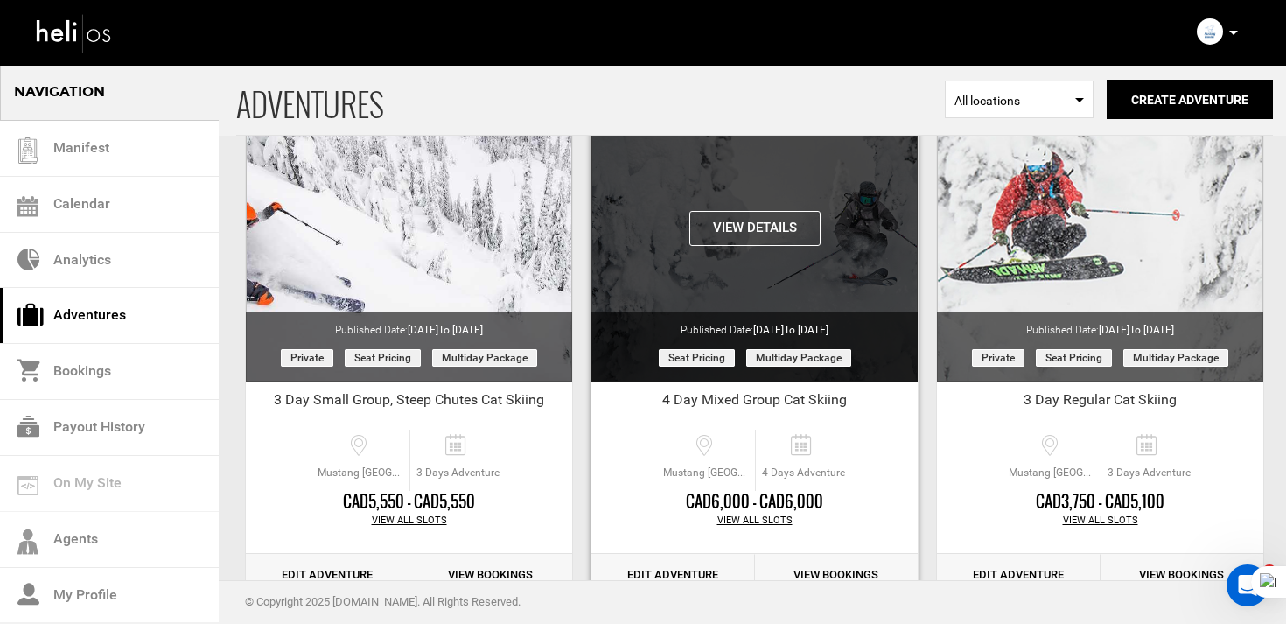
click at [780, 227] on button "View Details" at bounding box center [754, 228] width 131 height 35
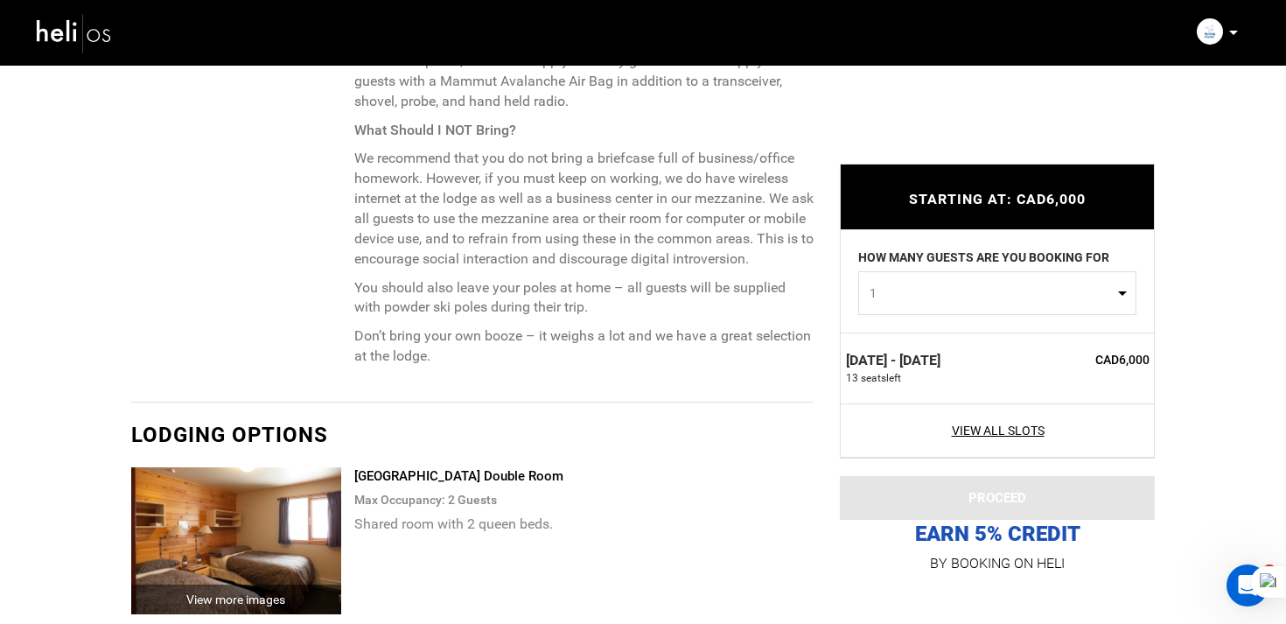
scroll to position [3374, 0]
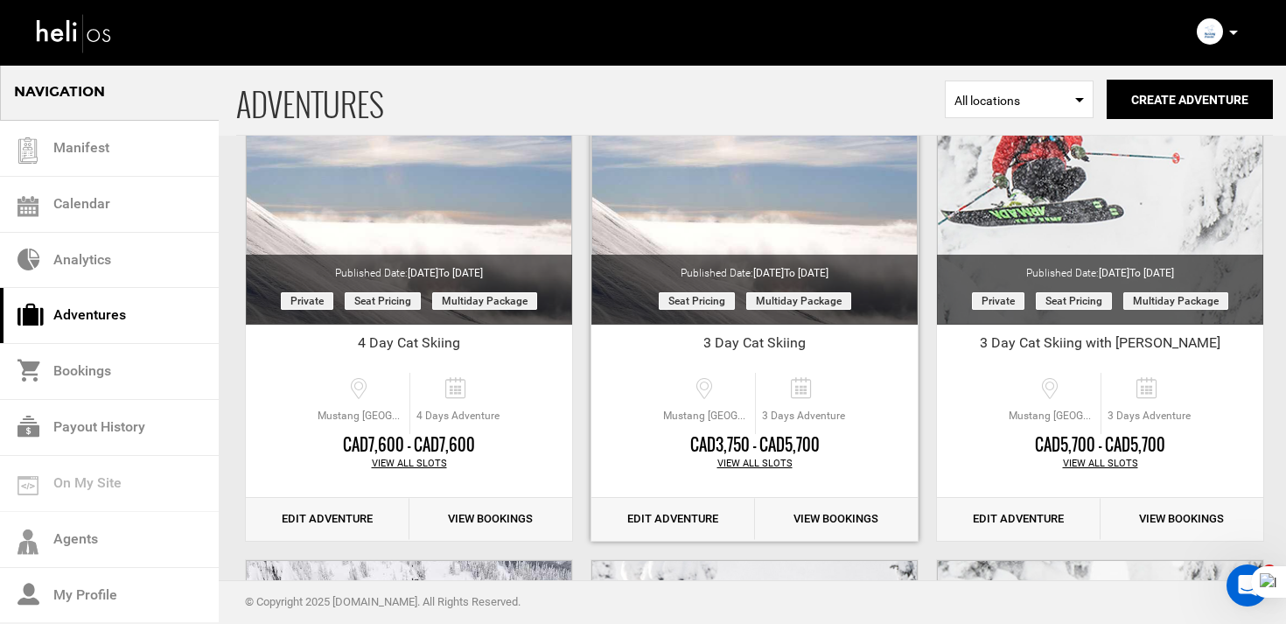
scroll to position [746, 0]
click at [702, 503] on link "Edit Adventure" at bounding box center [673, 519] width 164 height 43
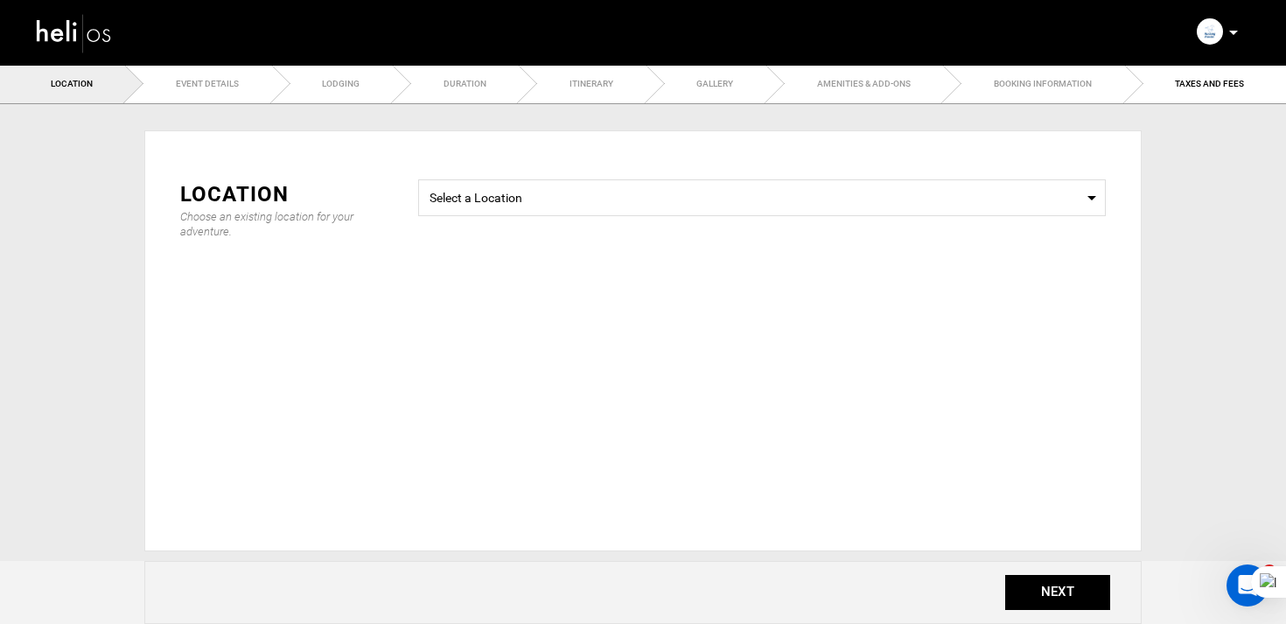
type input "3 Day Cat Skiing"
checkbox input "true"
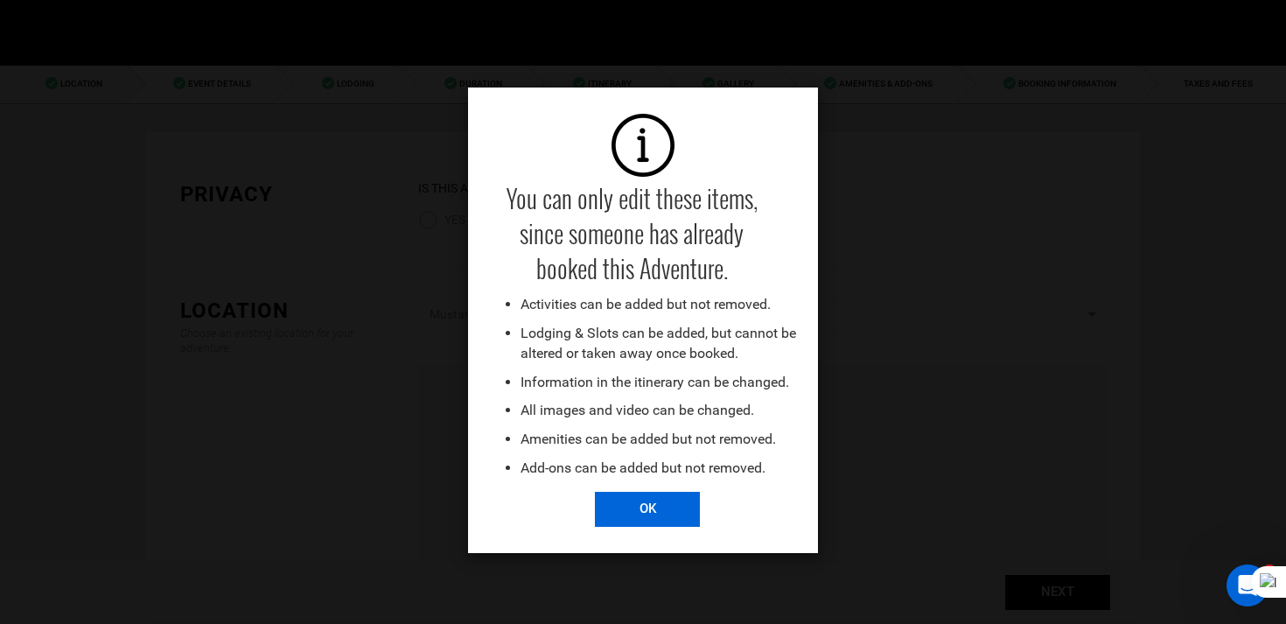
click at [618, 501] on input "OK" at bounding box center [647, 508] width 105 height 35
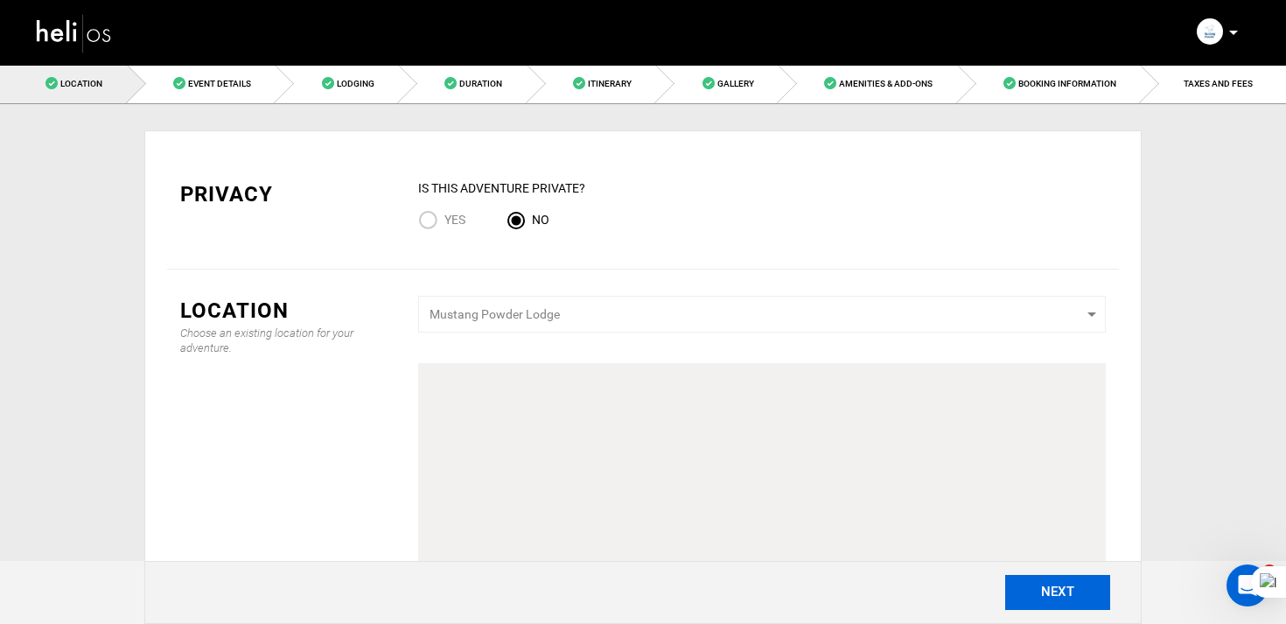
click at [1076, 576] on button "NEXT" at bounding box center [1057, 592] width 105 height 35
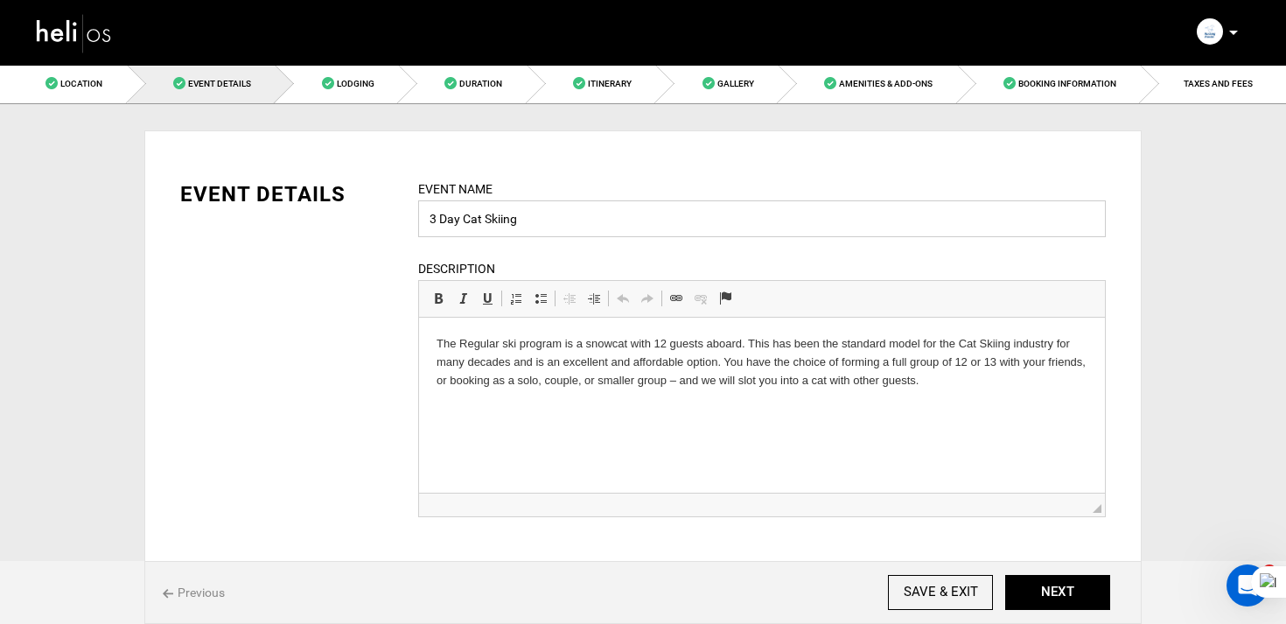
click at [464, 223] on input "3 Day Cat Skiing" at bounding box center [761, 218] width 687 height 37
type input "3 Day Mixed Group Cat Skiing"
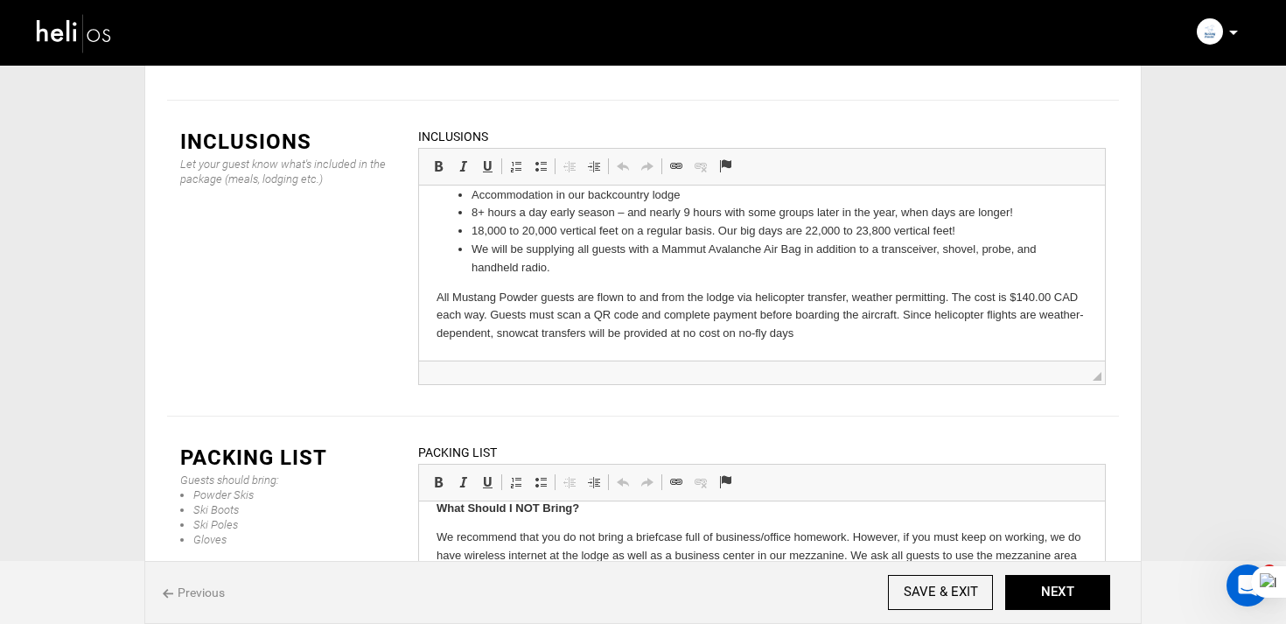
scroll to position [456, 0]
click at [1109, 594] on button "NEXT" at bounding box center [1057, 592] width 105 height 35
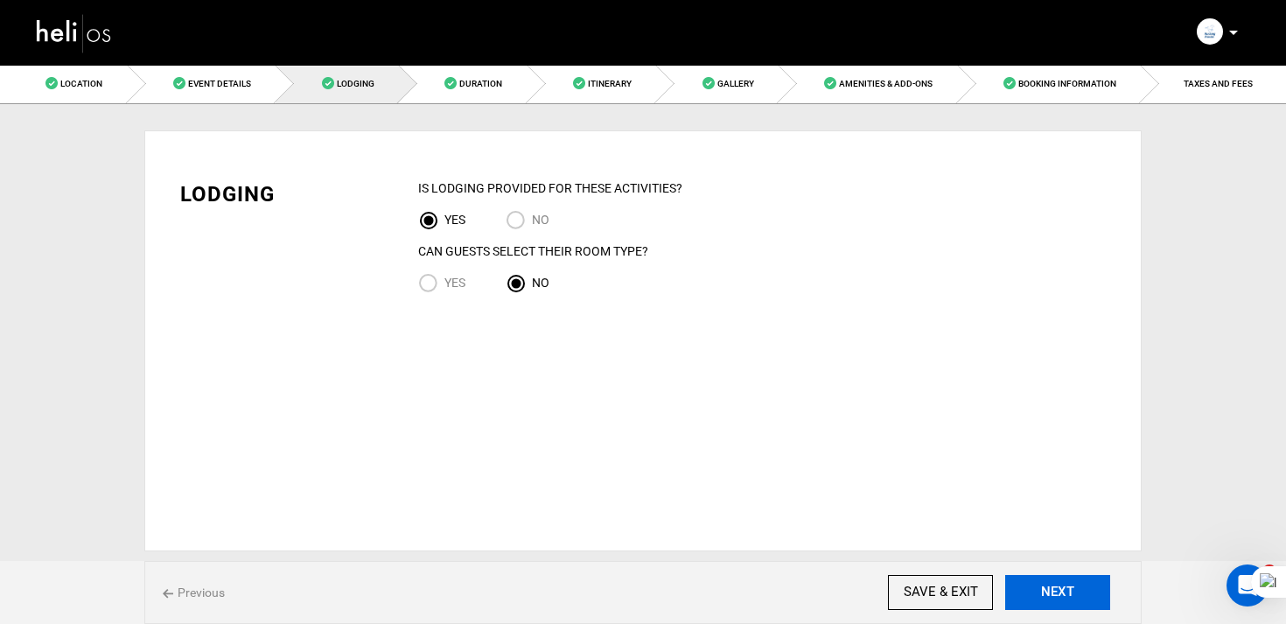
click at [1063, 594] on button "NEXT" at bounding box center [1057, 592] width 105 height 35
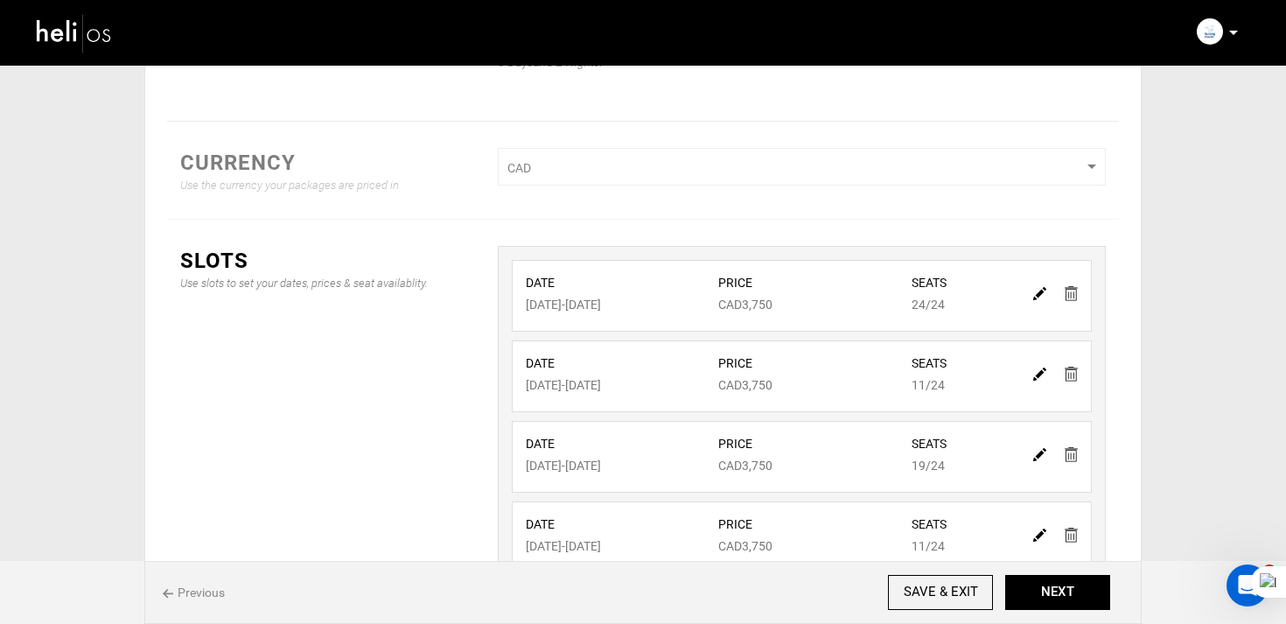
click at [1040, 289] on img at bounding box center [1039, 293] width 13 height 13
type input "11/30/2025"
type input "12/02/2025"
type input "3750"
type input "24"
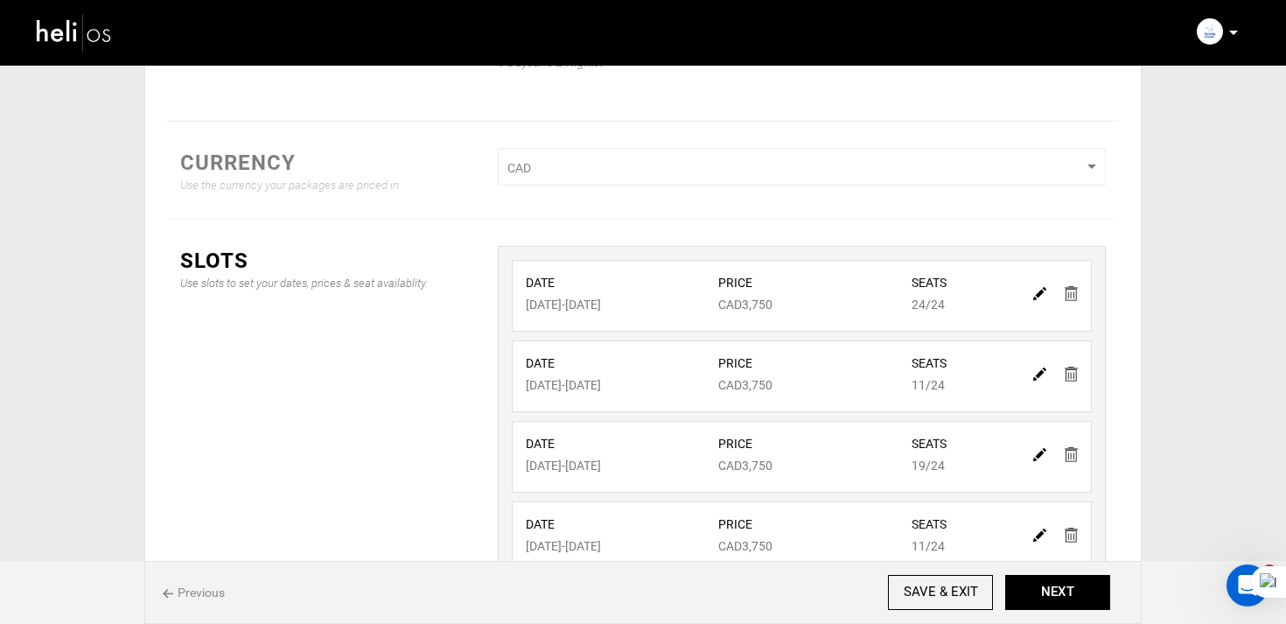
type input "24"
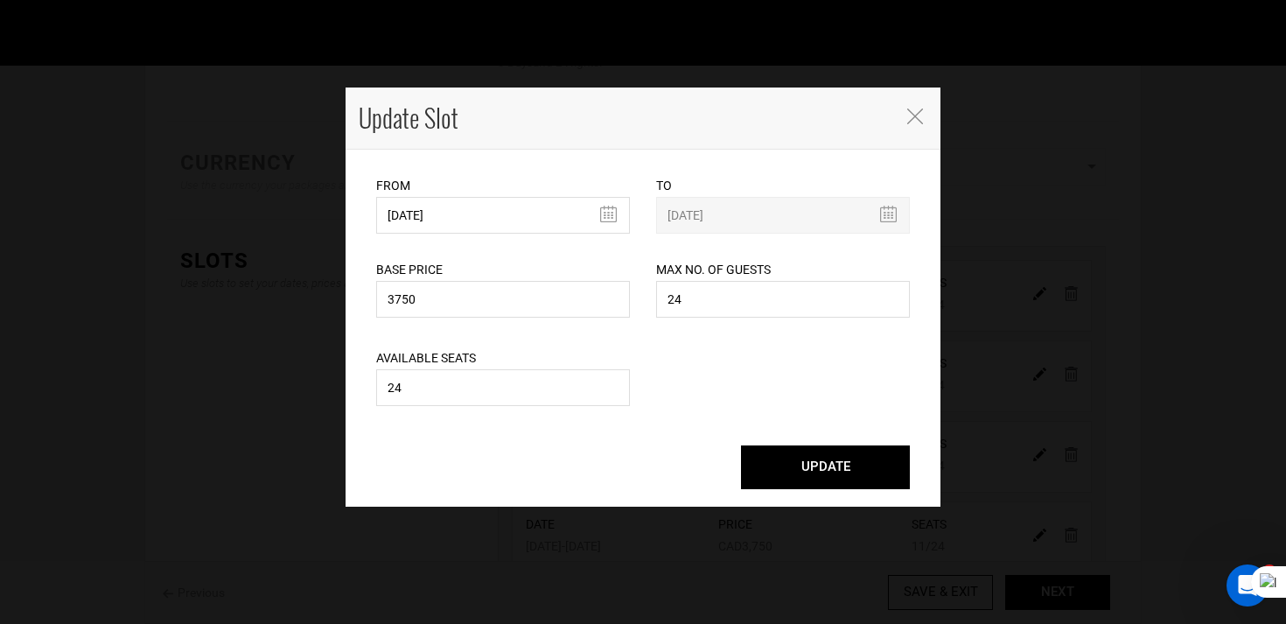
click at [819, 459] on button "UPDATE" at bounding box center [825, 467] width 169 height 44
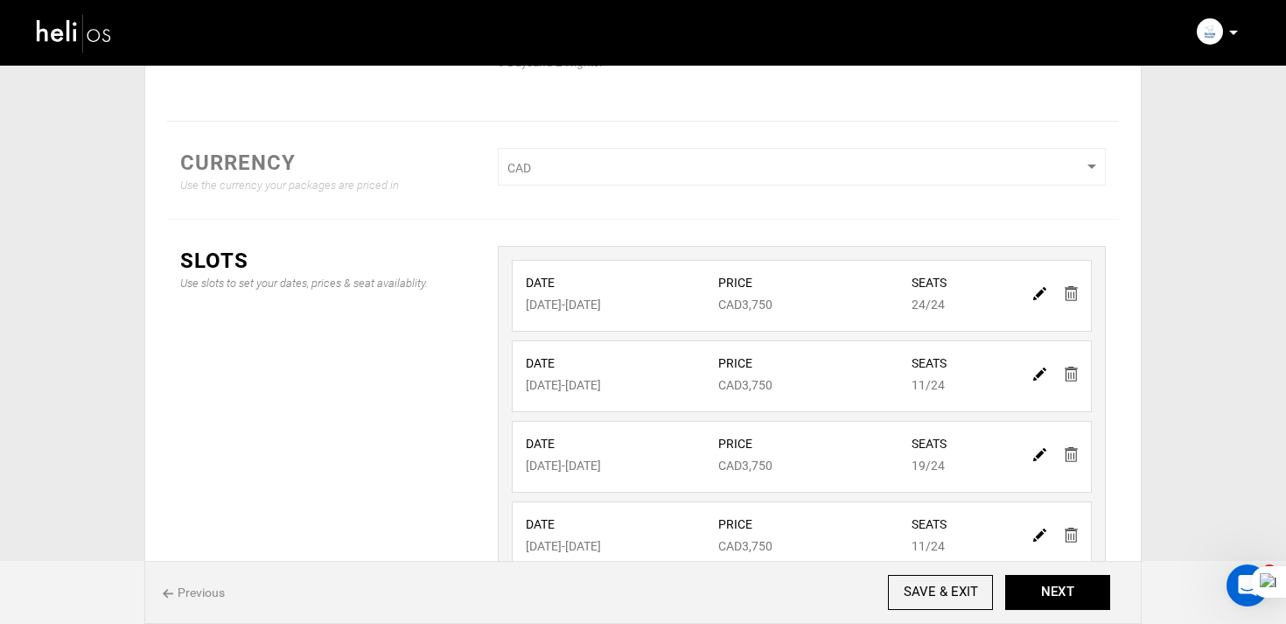
click at [1042, 377] on img at bounding box center [1039, 373] width 13 height 13
type input "12/03/2025"
type input "12/05/2025"
type input "3750"
type input "24"
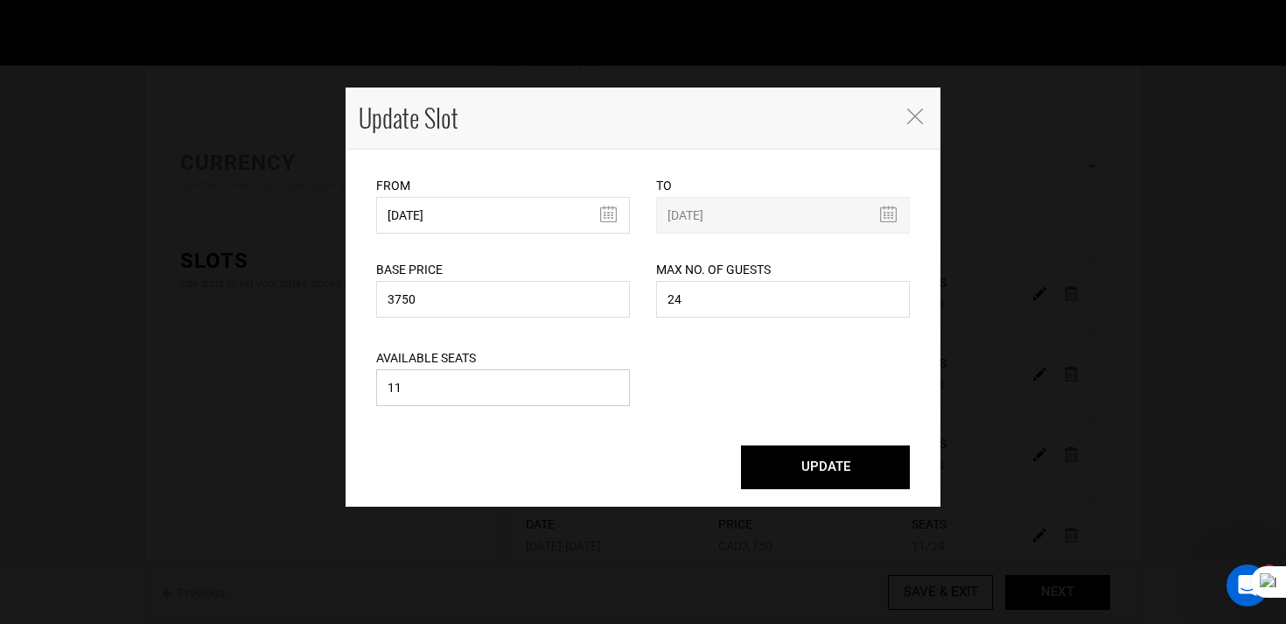
drag, startPoint x: 424, startPoint y: 386, endPoint x: 335, endPoint y: 386, distance: 89.2
click at [335, 386] on div "Update Slot From 12/03/2025 Please select start date. Start date already exists…" at bounding box center [643, 312] width 1286 height 624
type input "24"
click at [804, 463] on button "UPDATE" at bounding box center [825, 467] width 169 height 44
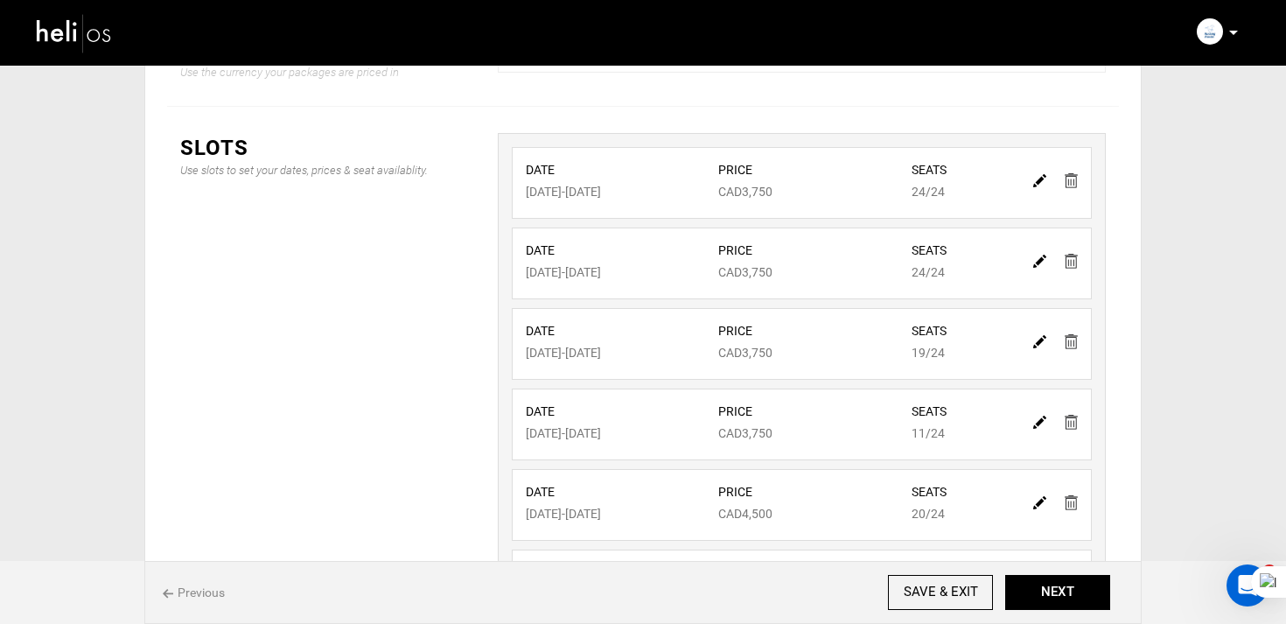
scroll to position [323, 0]
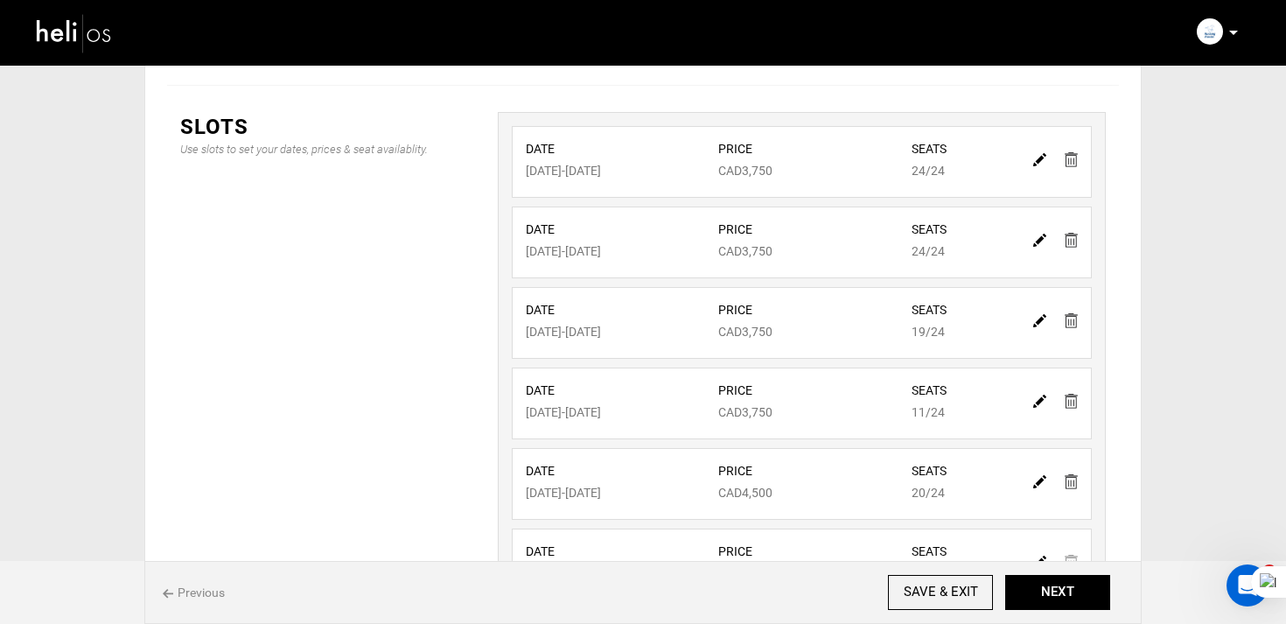
click at [1035, 324] on img at bounding box center [1039, 320] width 13 height 13
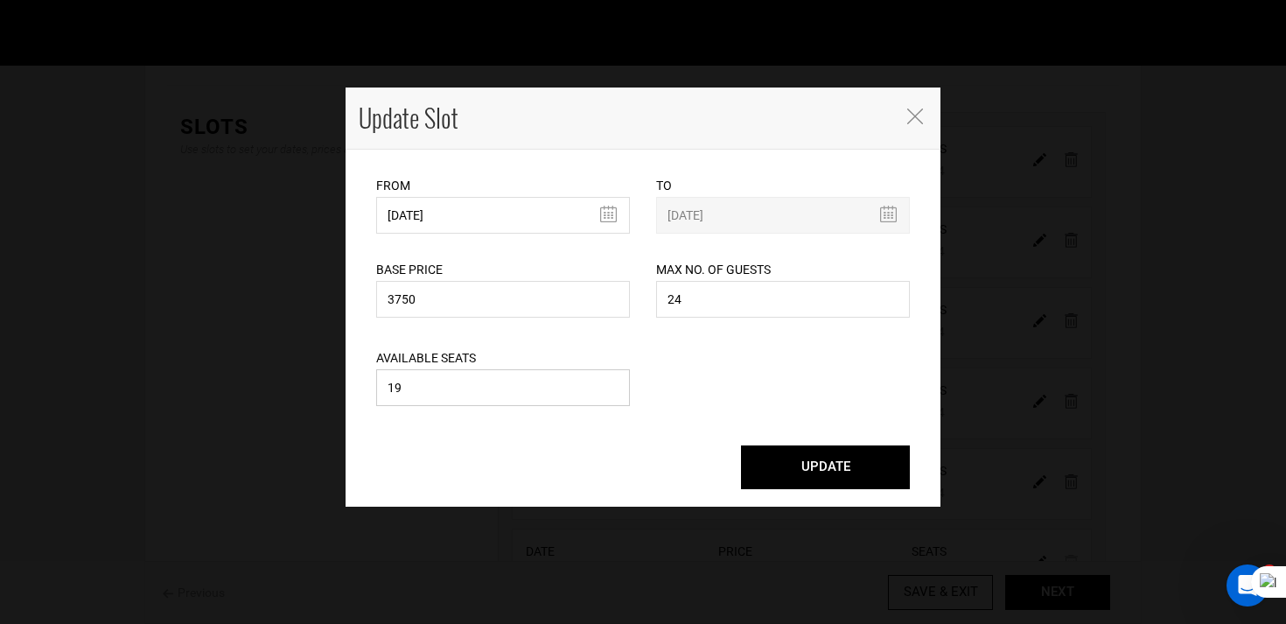
drag, startPoint x: 431, startPoint y: 392, endPoint x: 359, endPoint y: 392, distance: 72.6
click at [359, 392] on div "From 12/06/2025 Please select start date. Start date already exists, please sel…" at bounding box center [642, 328] width 595 height 357
type input "24"
click at [816, 467] on button "UPDATE" at bounding box center [825, 467] width 169 height 44
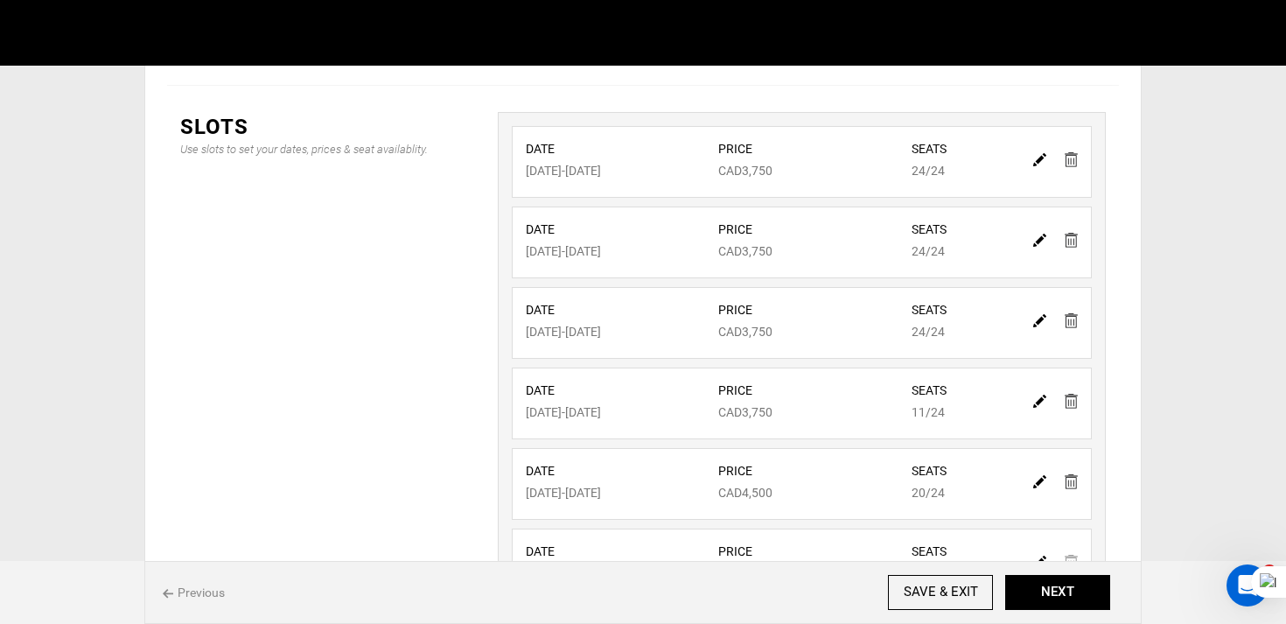
scroll to position [423, 0]
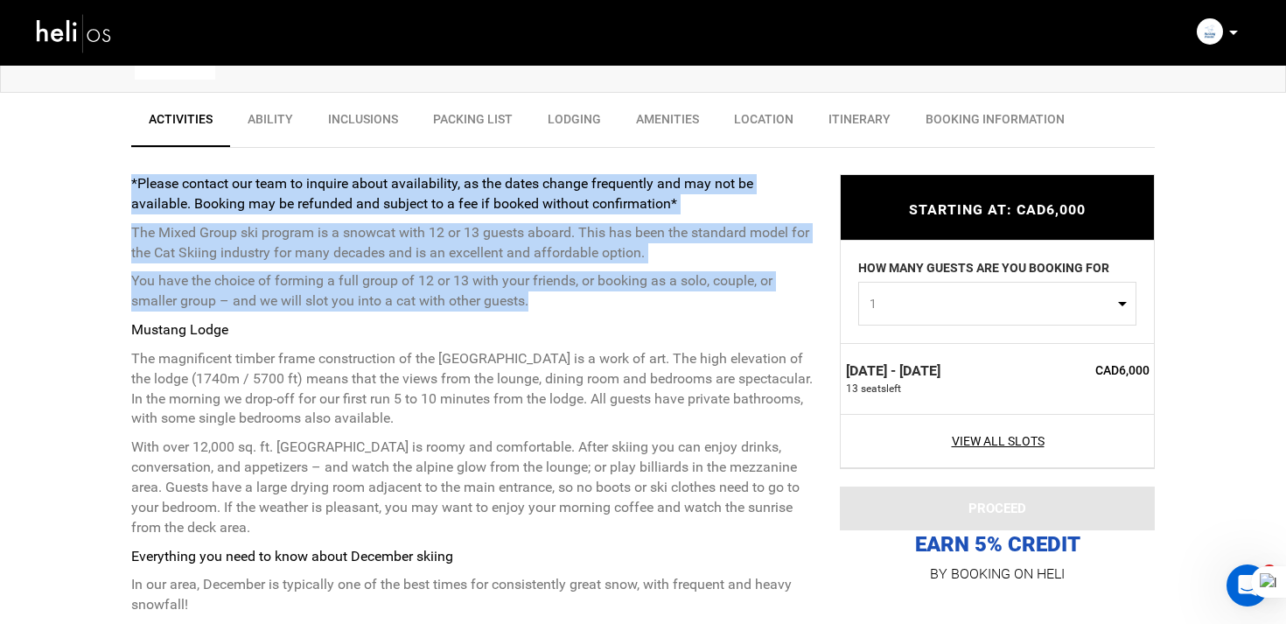
drag, startPoint x: 129, startPoint y: 185, endPoint x: 537, endPoint y: 306, distance: 425.9
copy div "*Please contact our team to inquire about availability, as the dates change fre…"
